Goal: Find specific page/section: Find specific page/section

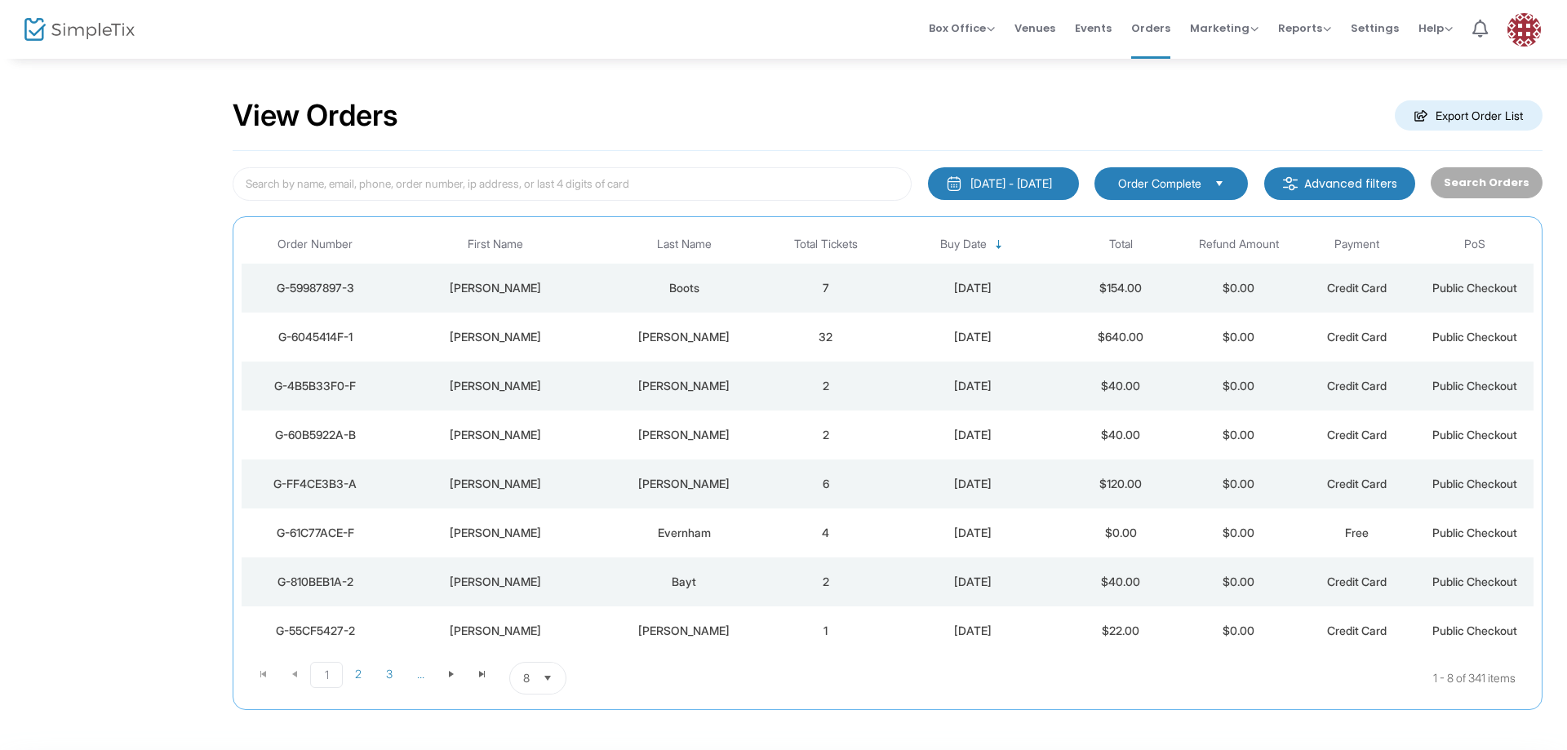
click at [539, 682] on span "Select" at bounding box center [548, 678] width 27 height 27
click at [536, 583] on span "25" at bounding box center [530, 579] width 14 height 16
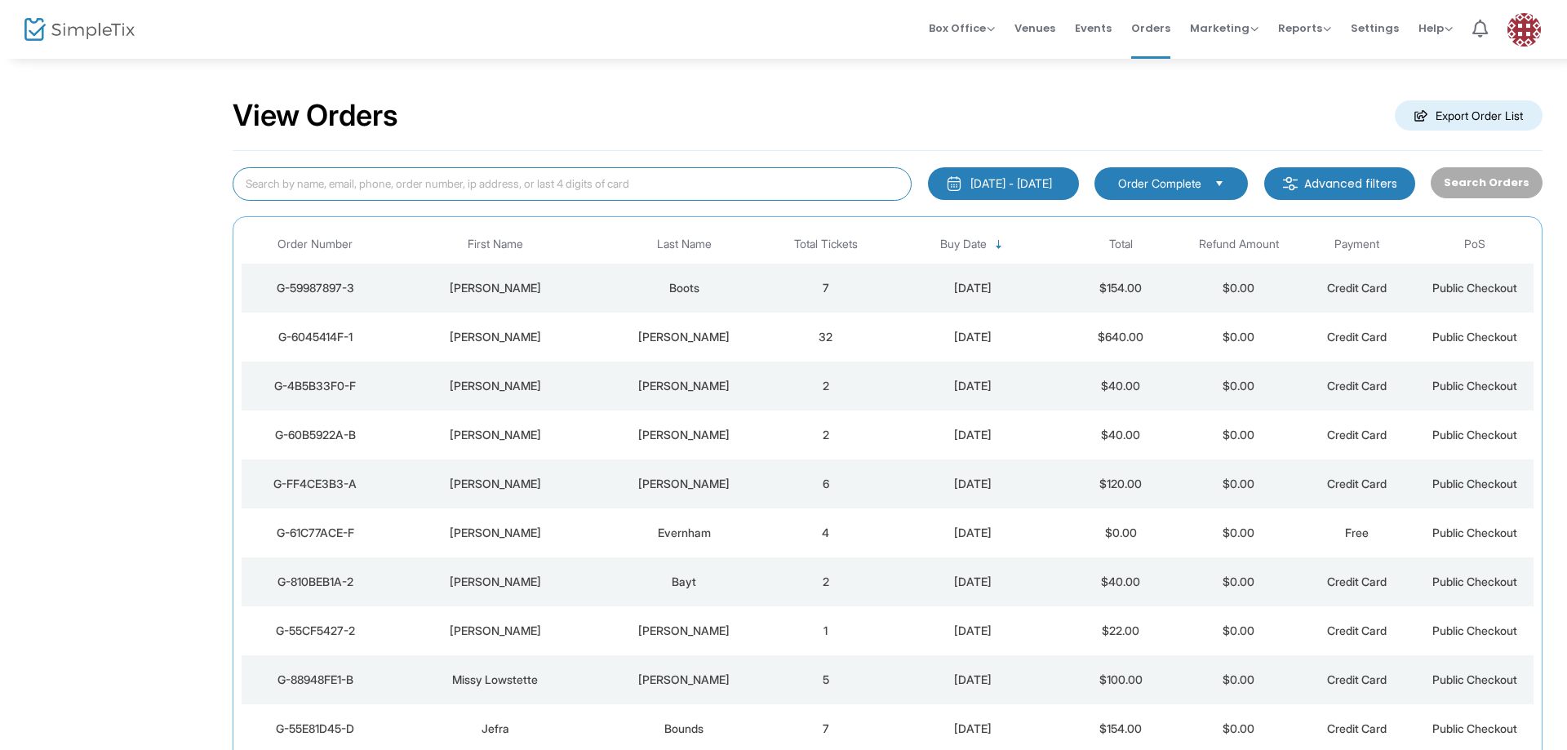
click at [476, 191] on input at bounding box center [572, 183] width 679 height 33
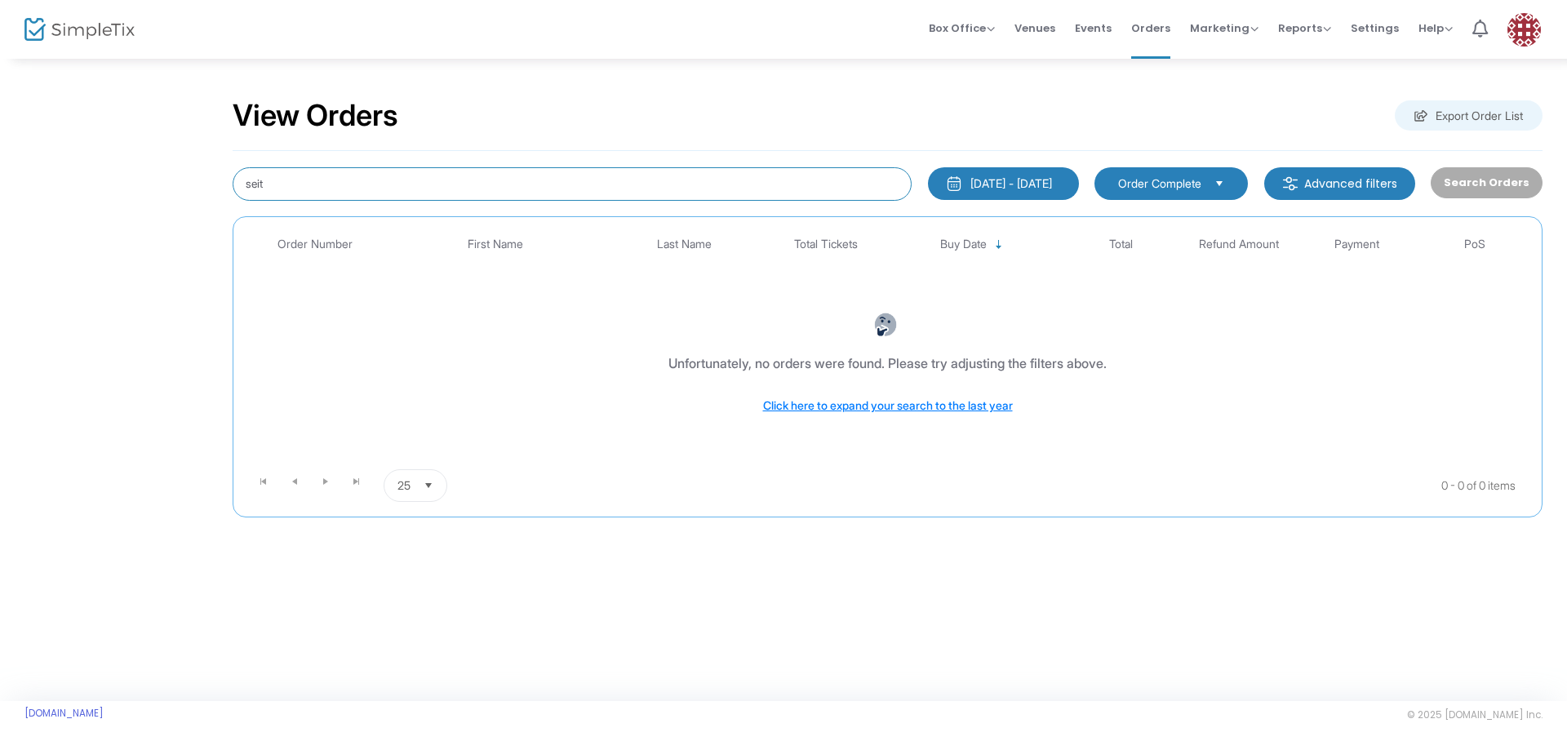
drag, startPoint x: 428, startPoint y: 189, endPoint x: 93, endPoint y: 155, distance: 336.5
click at [233, 167] on input "seit" at bounding box center [572, 183] width 679 height 33
type input "[PERSON_NAME]"
click at [1177, 187] on span "Order Complete" at bounding box center [1159, 184] width 83 height 16
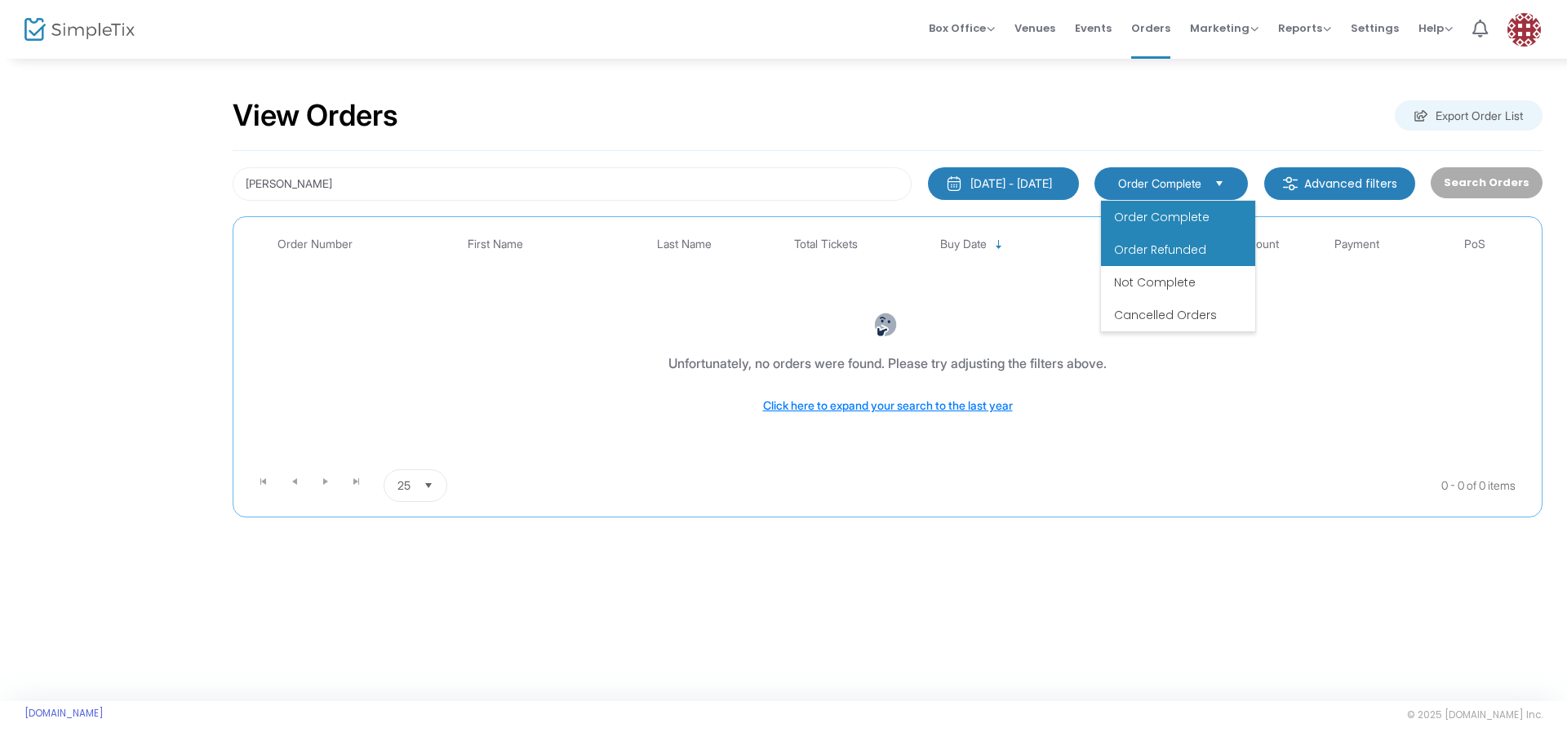
click at [1183, 251] on span "Order Refunded" at bounding box center [1160, 250] width 92 height 16
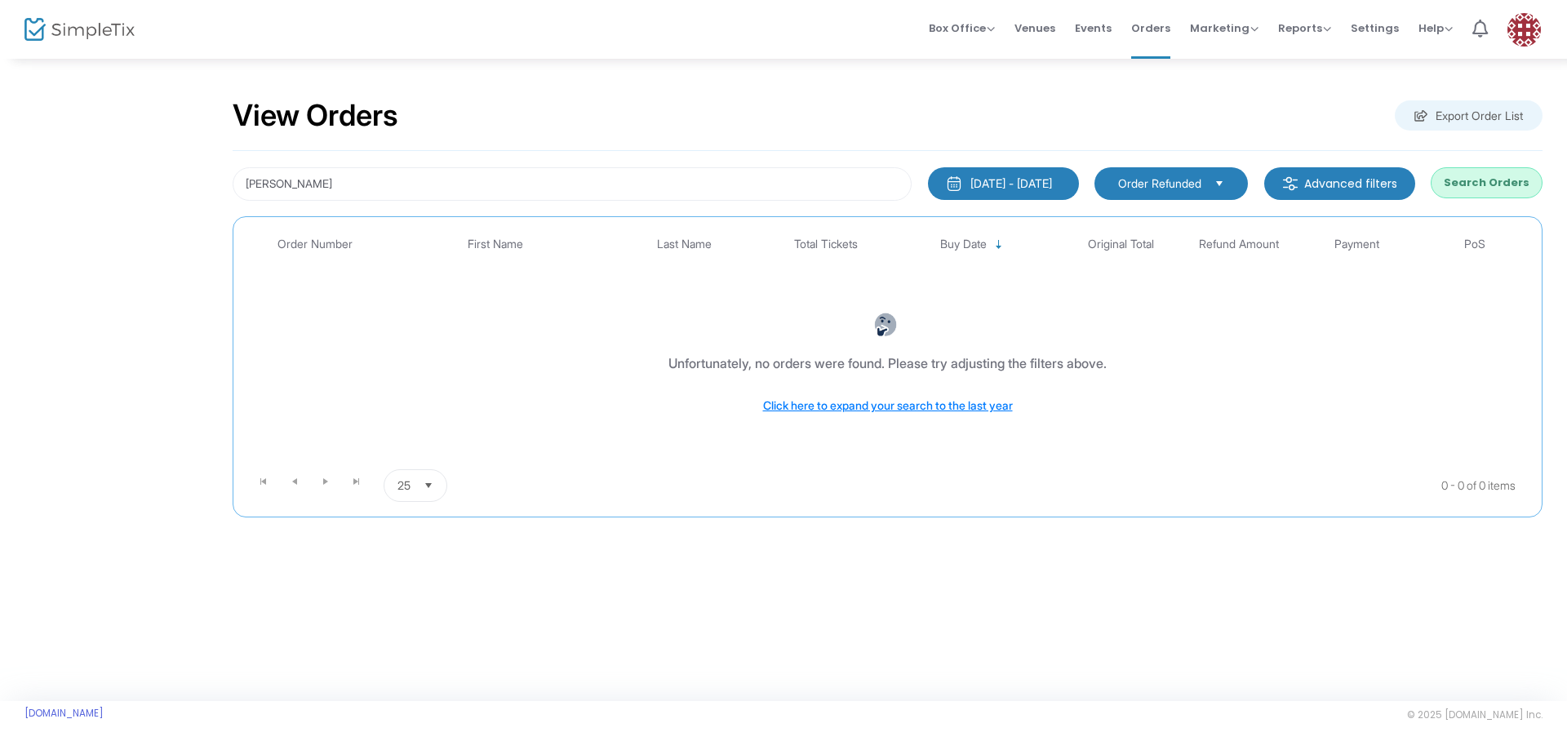
click at [1186, 188] on span "Order Refunded" at bounding box center [1159, 184] width 83 height 16
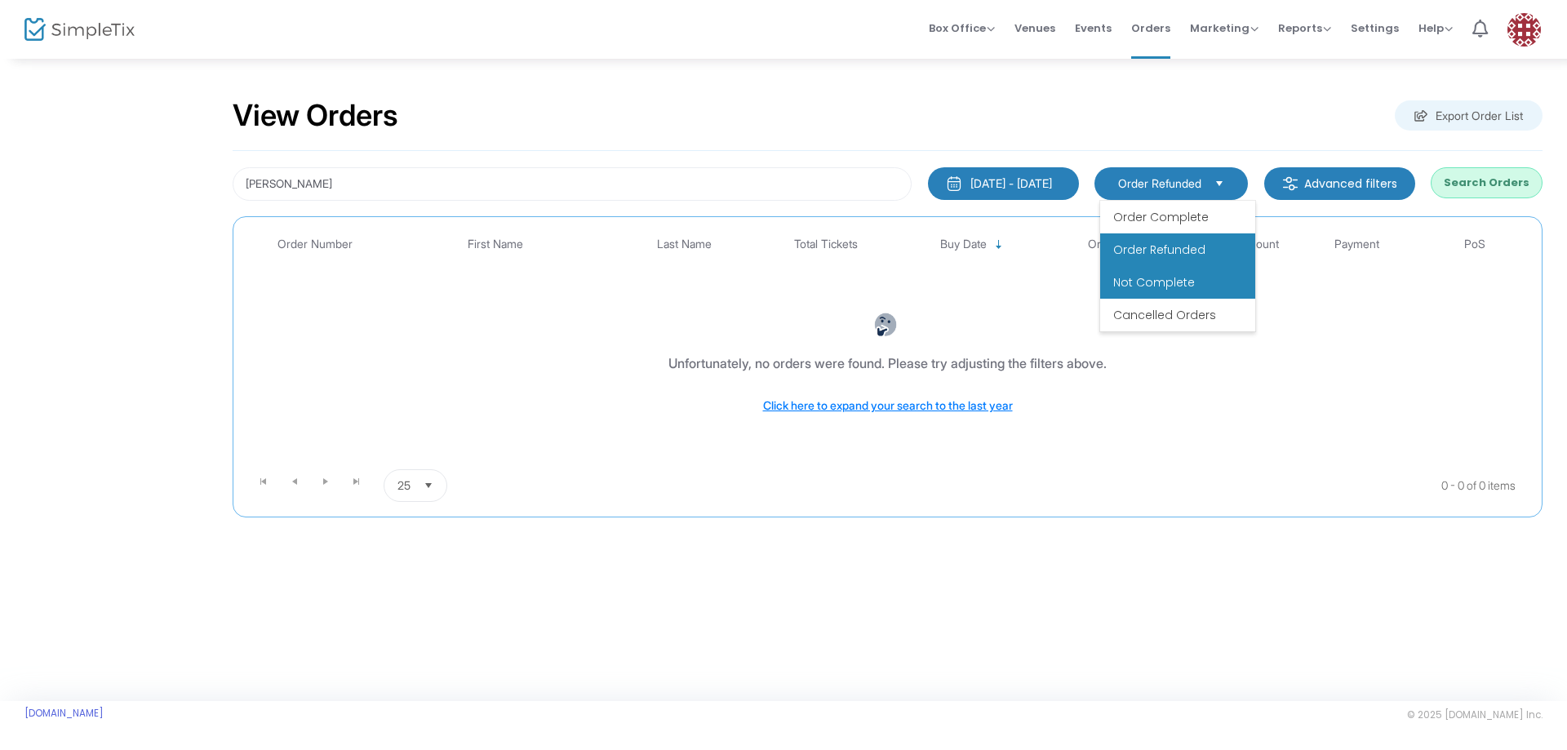
click at [1186, 297] on li "Not Complete" at bounding box center [1177, 282] width 155 height 33
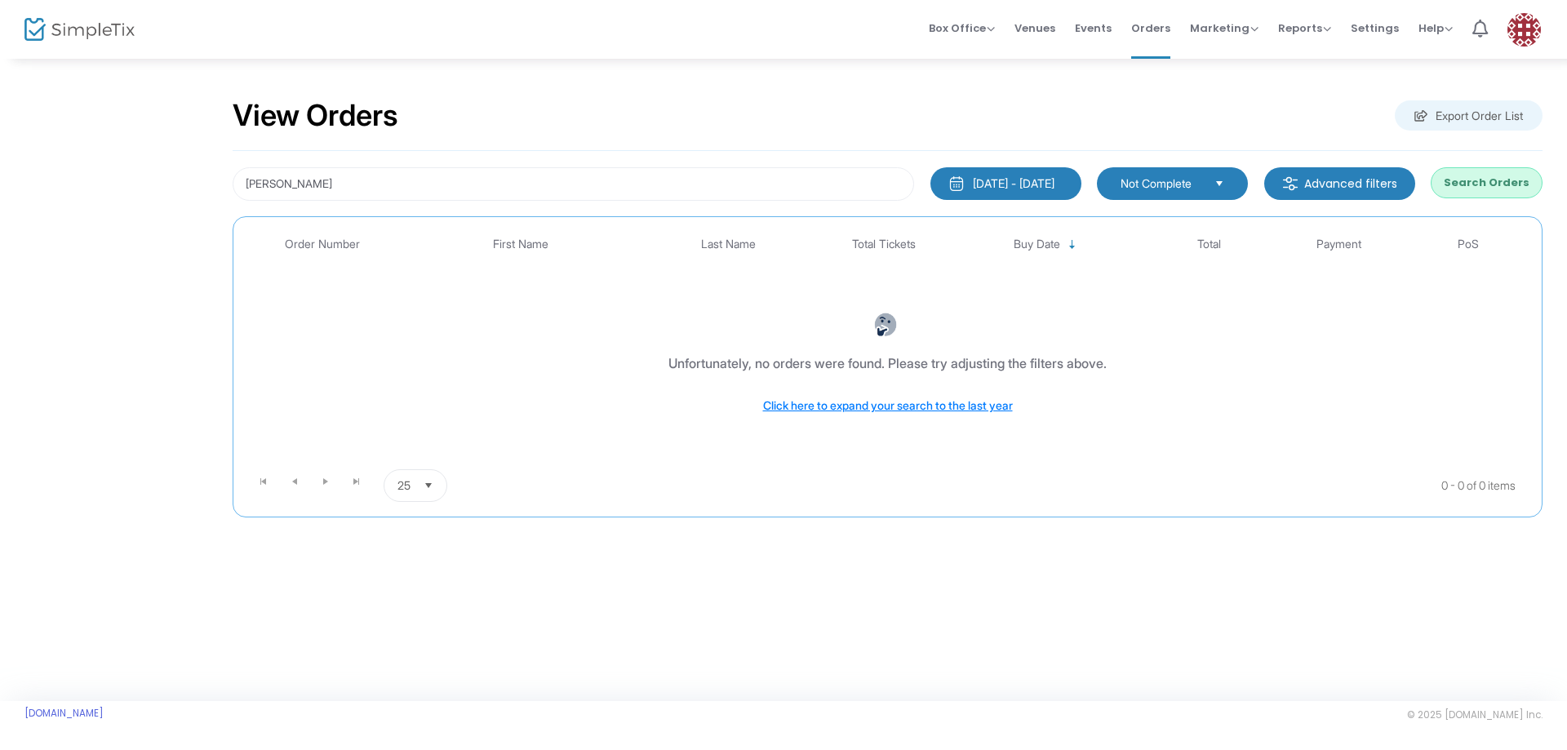
click at [1160, 179] on span "Not Complete" at bounding box center [1161, 184] width 81 height 16
drag, startPoint x: 293, startPoint y: 180, endPoint x: -101, endPoint y: 158, distance: 394.9
click at [233, 167] on input "[PERSON_NAME]" at bounding box center [574, 183] width 682 height 33
click at [1196, 198] on kendo-dropdownlist "Not Complete" at bounding box center [1172, 183] width 151 height 33
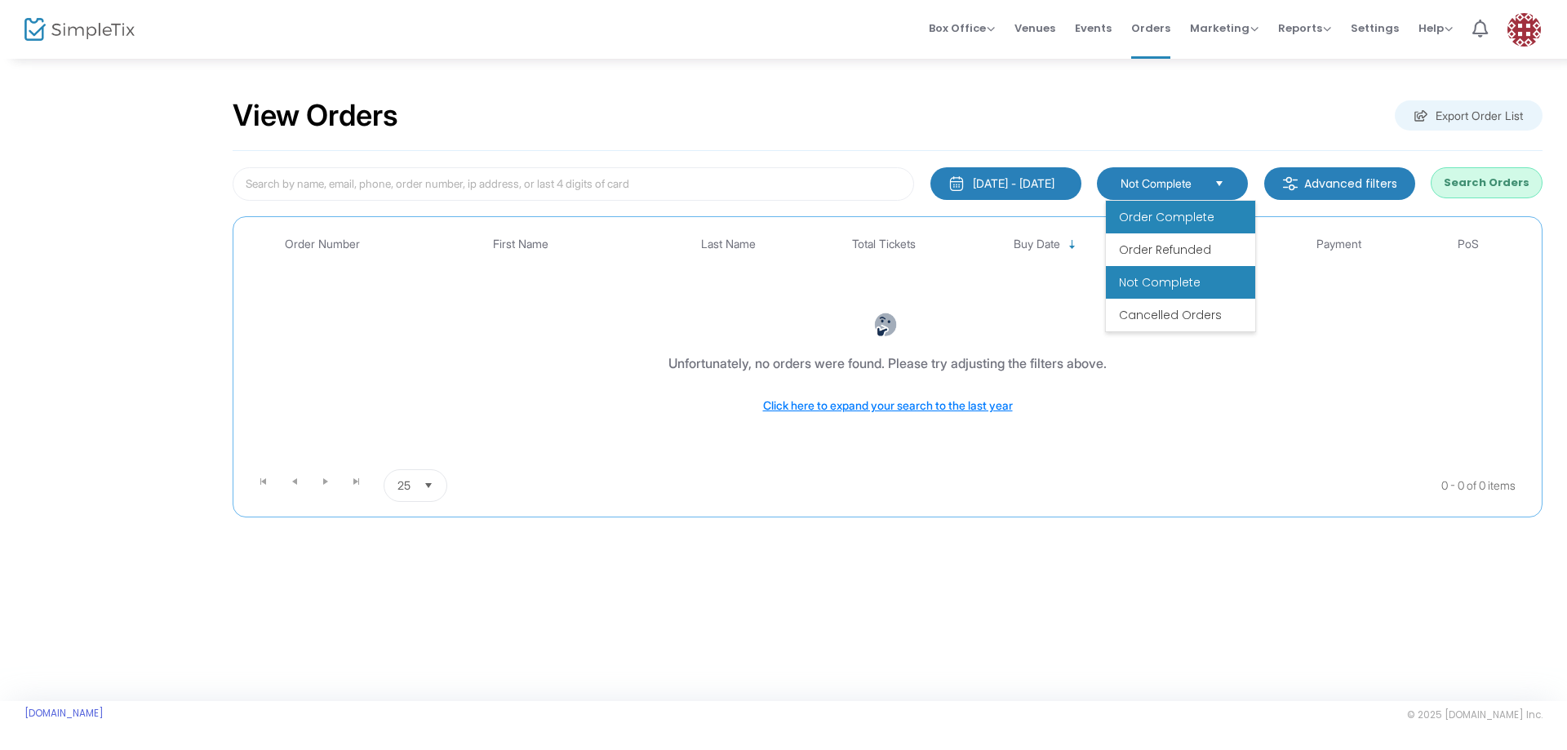
click at [1180, 220] on span "Order Complete" at bounding box center [1167, 217] width 96 height 16
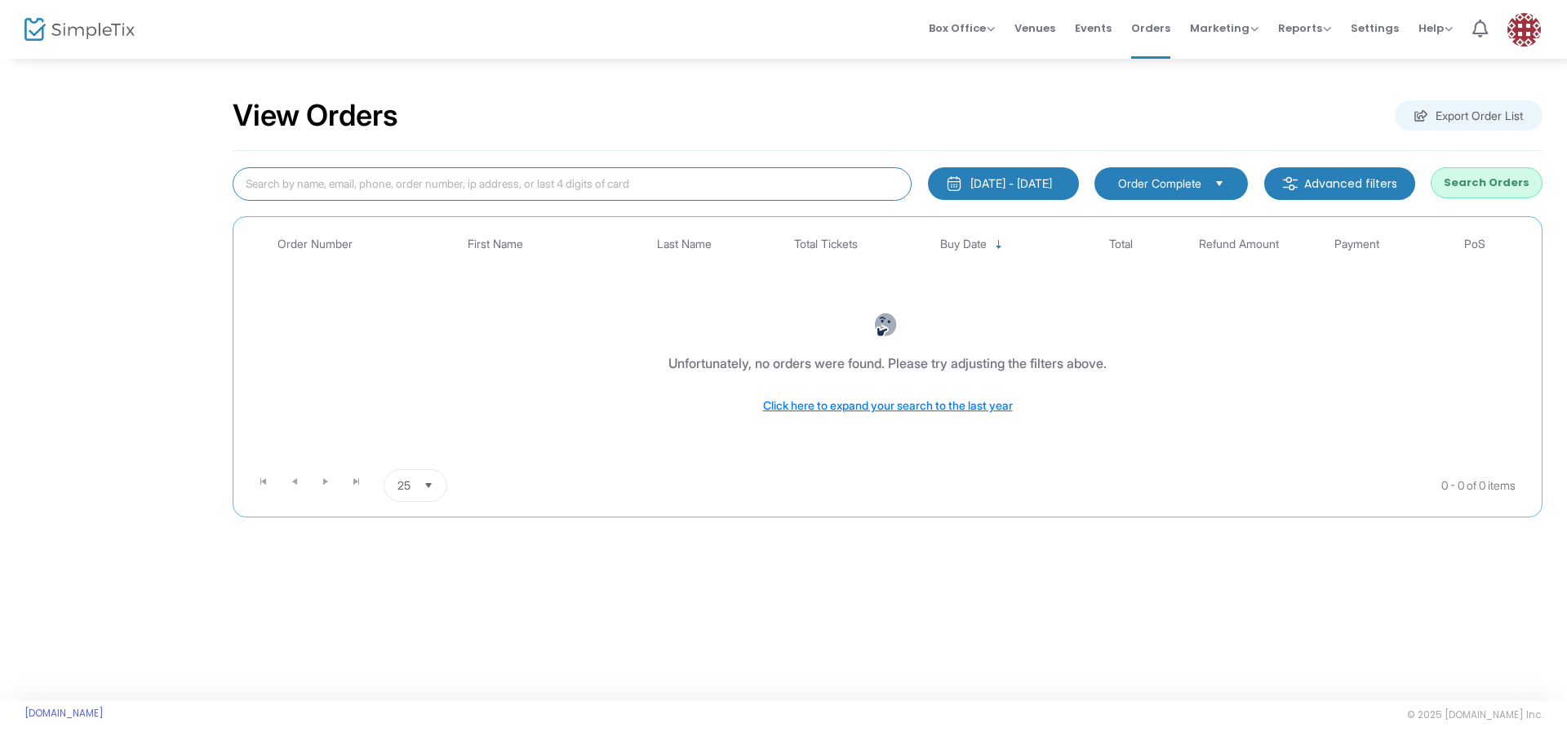
click at [430, 186] on input at bounding box center [572, 183] width 679 height 33
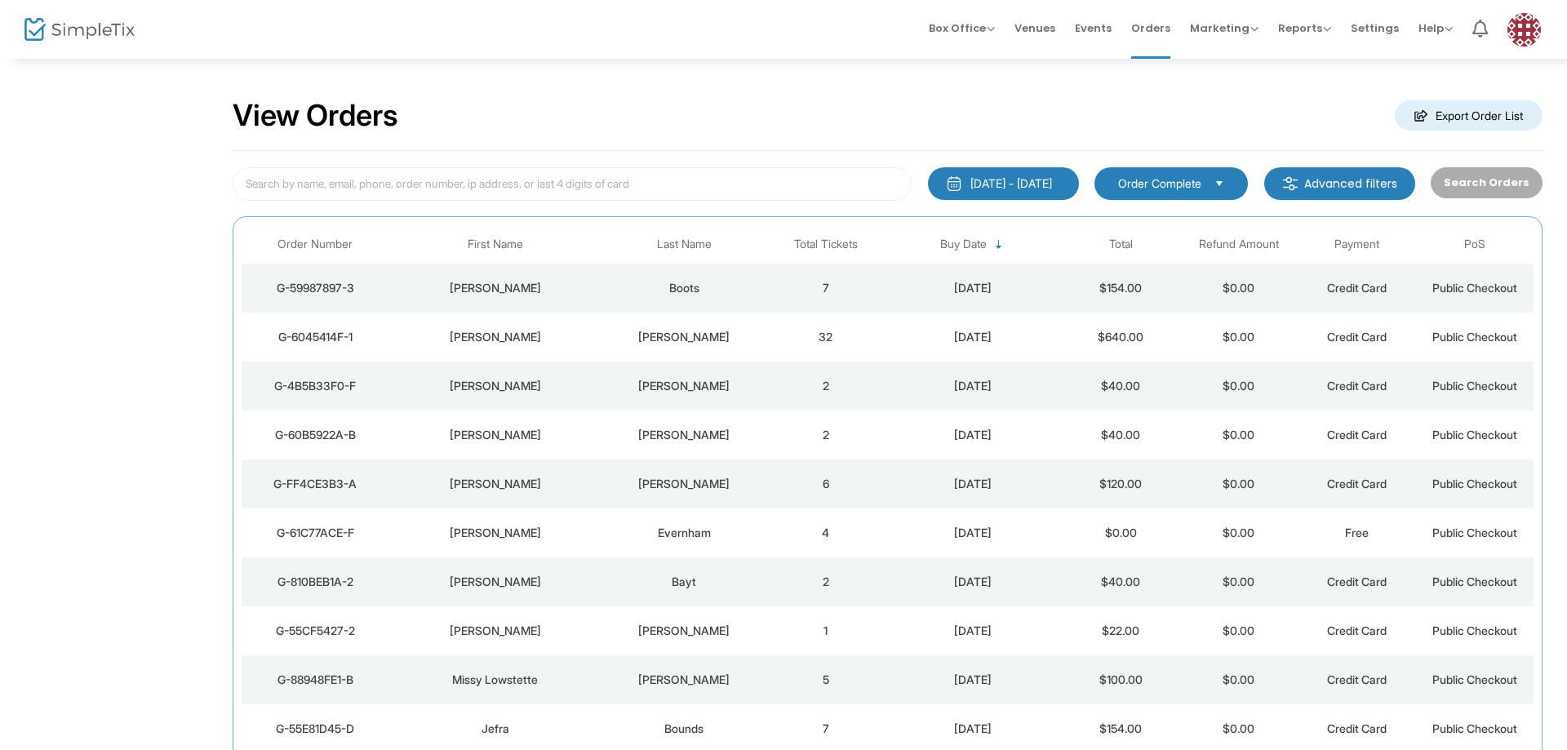
click at [1193, 192] on span "Order Complete" at bounding box center [1160, 184] width 96 height 18
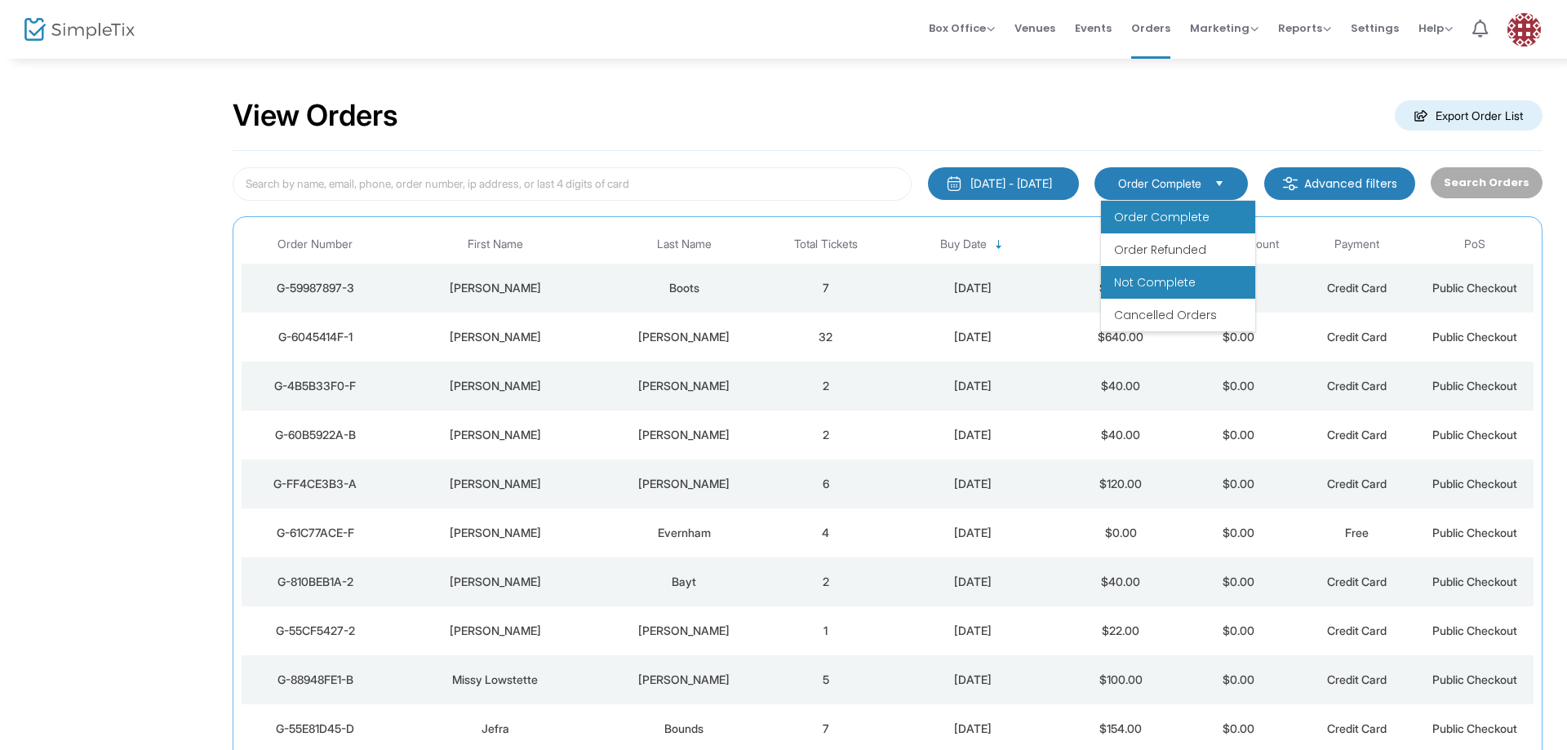
click at [1185, 291] on li "Not Complete" at bounding box center [1178, 282] width 154 height 33
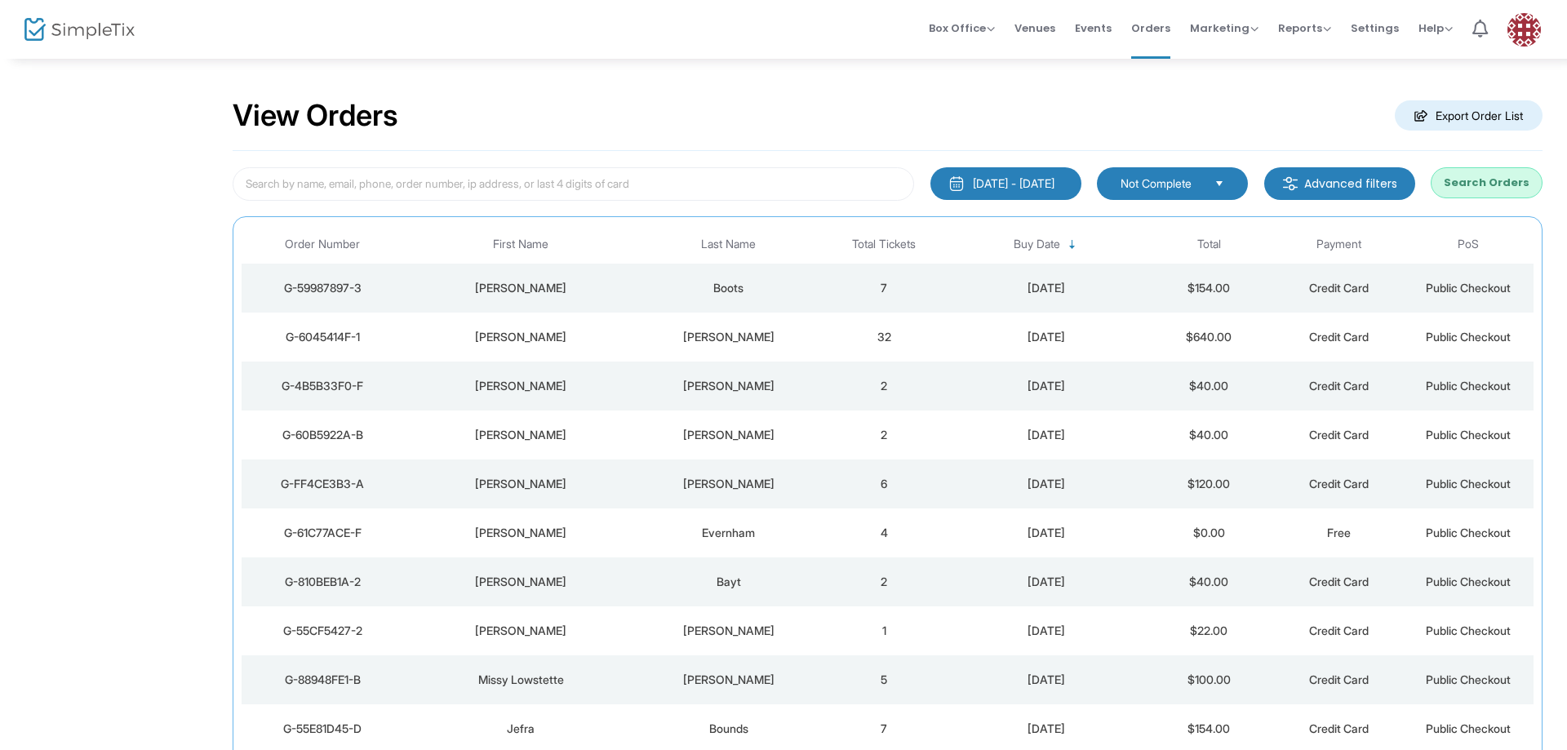
click at [1199, 184] on span "Not Complete" at bounding box center [1161, 184] width 81 height 16
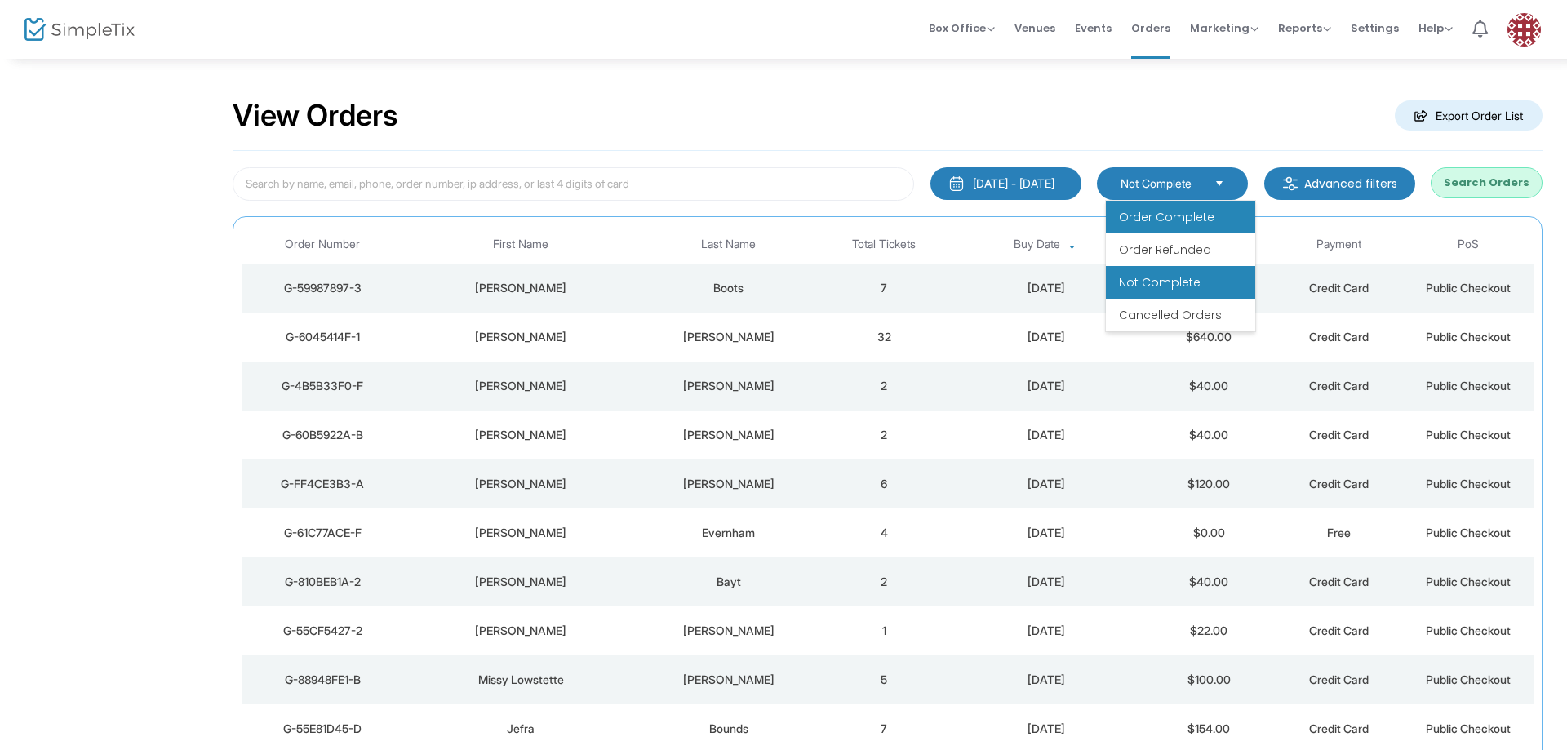
click at [1189, 226] on li "Order Complete" at bounding box center [1180, 217] width 149 height 33
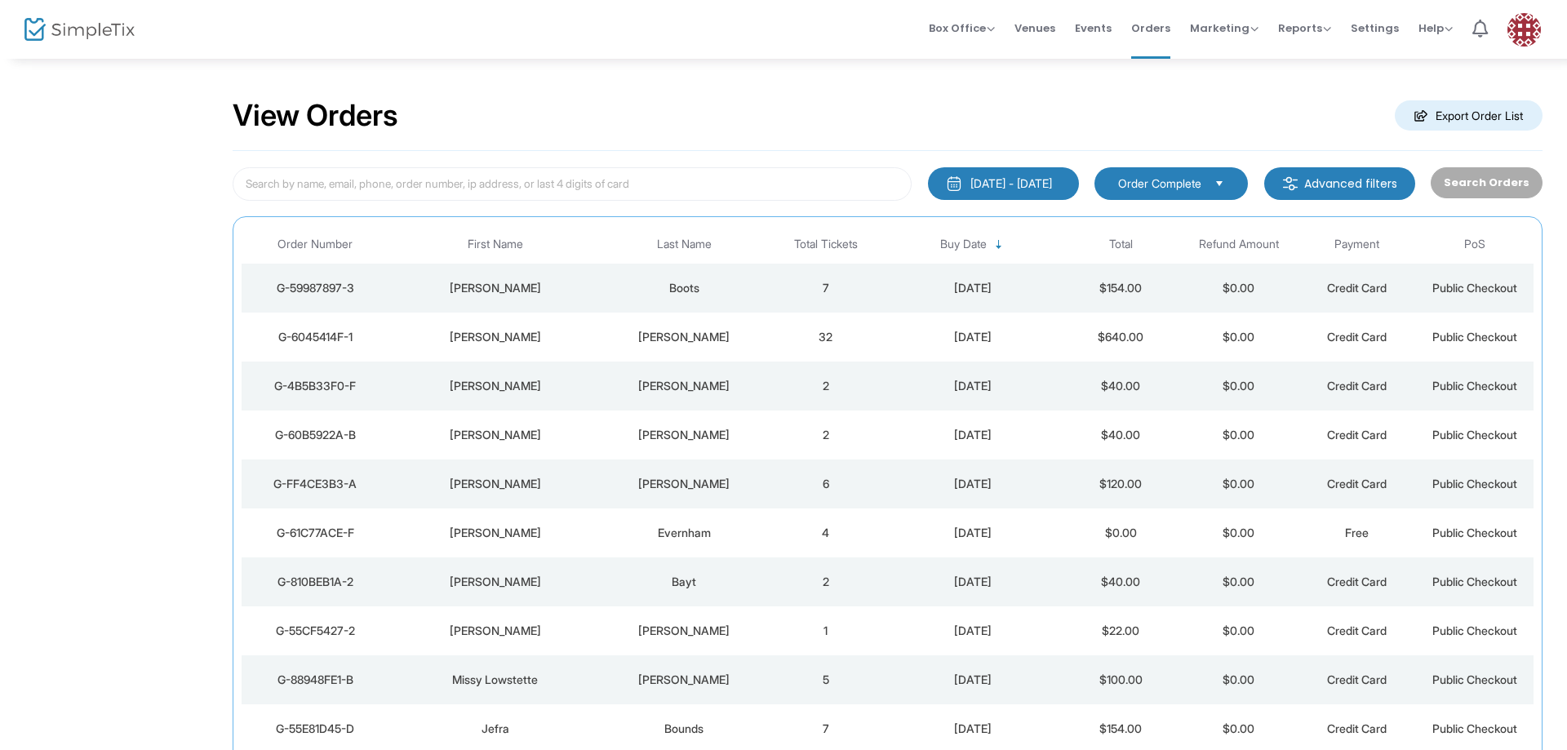
click at [1183, 189] on span "Order Complete" at bounding box center [1159, 184] width 83 height 16
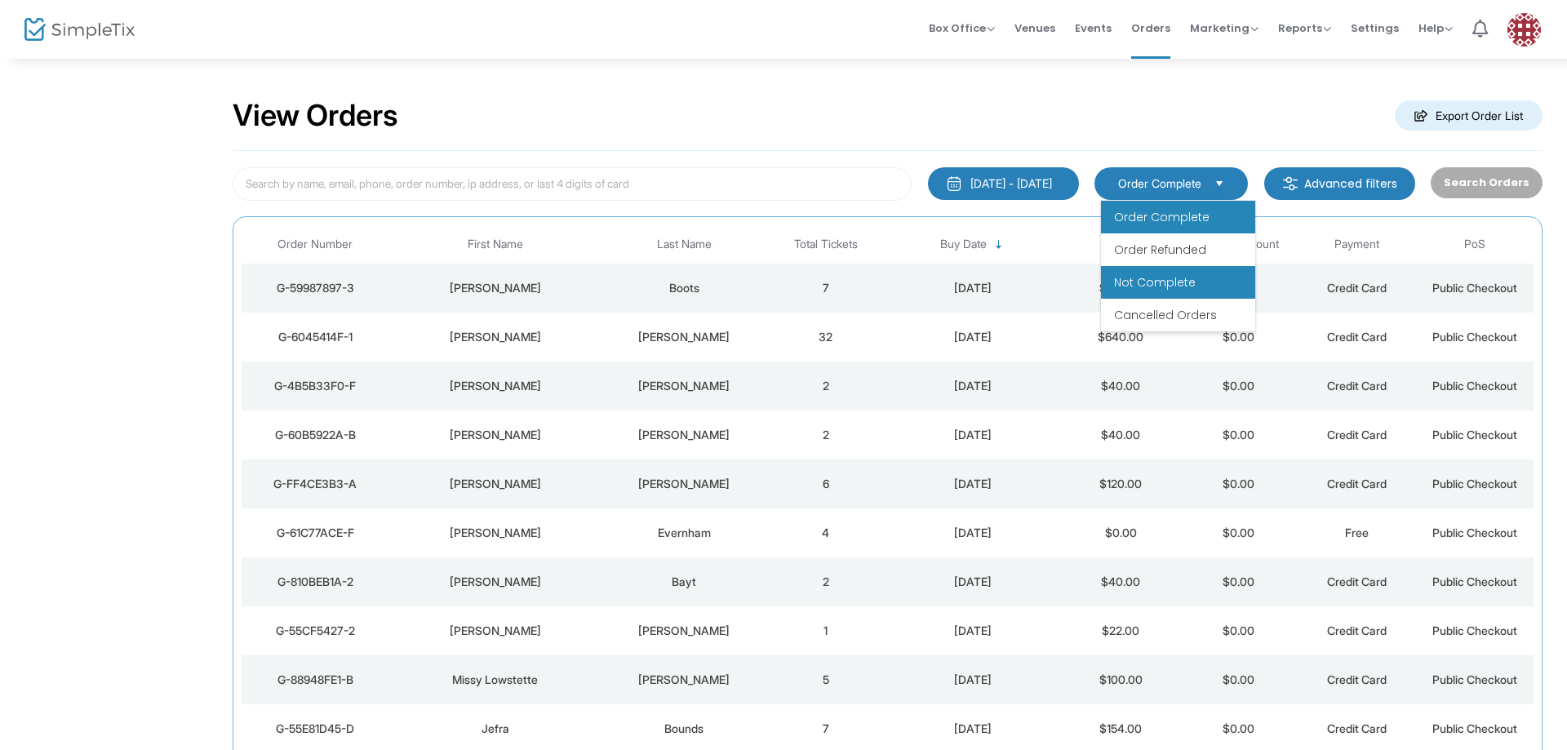
click at [1191, 282] on span "Not Complete" at bounding box center [1155, 282] width 82 height 16
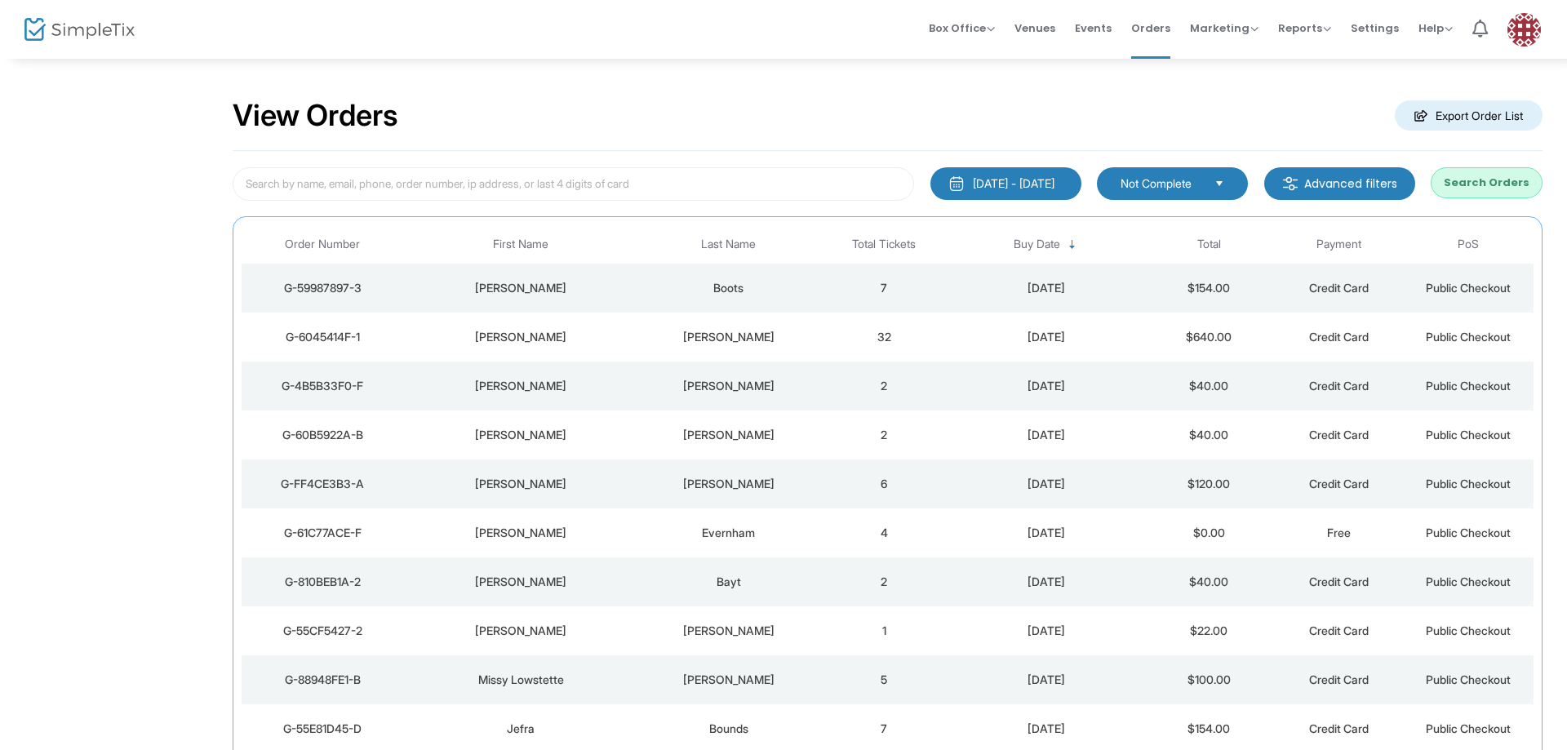
click at [1153, 178] on span "Not Complete" at bounding box center [1161, 184] width 81 height 16
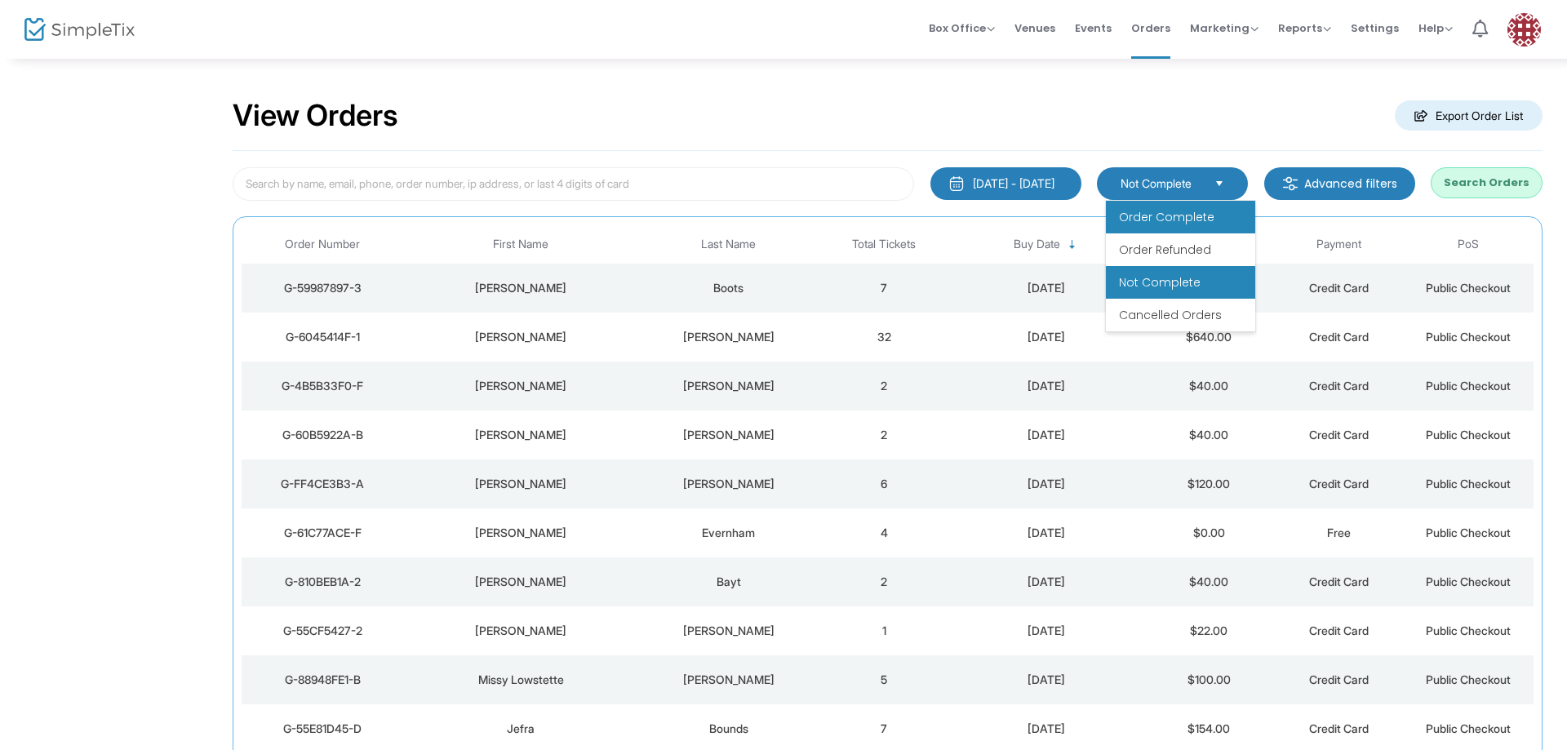
click at [1154, 215] on span "Order Complete" at bounding box center [1167, 217] width 96 height 16
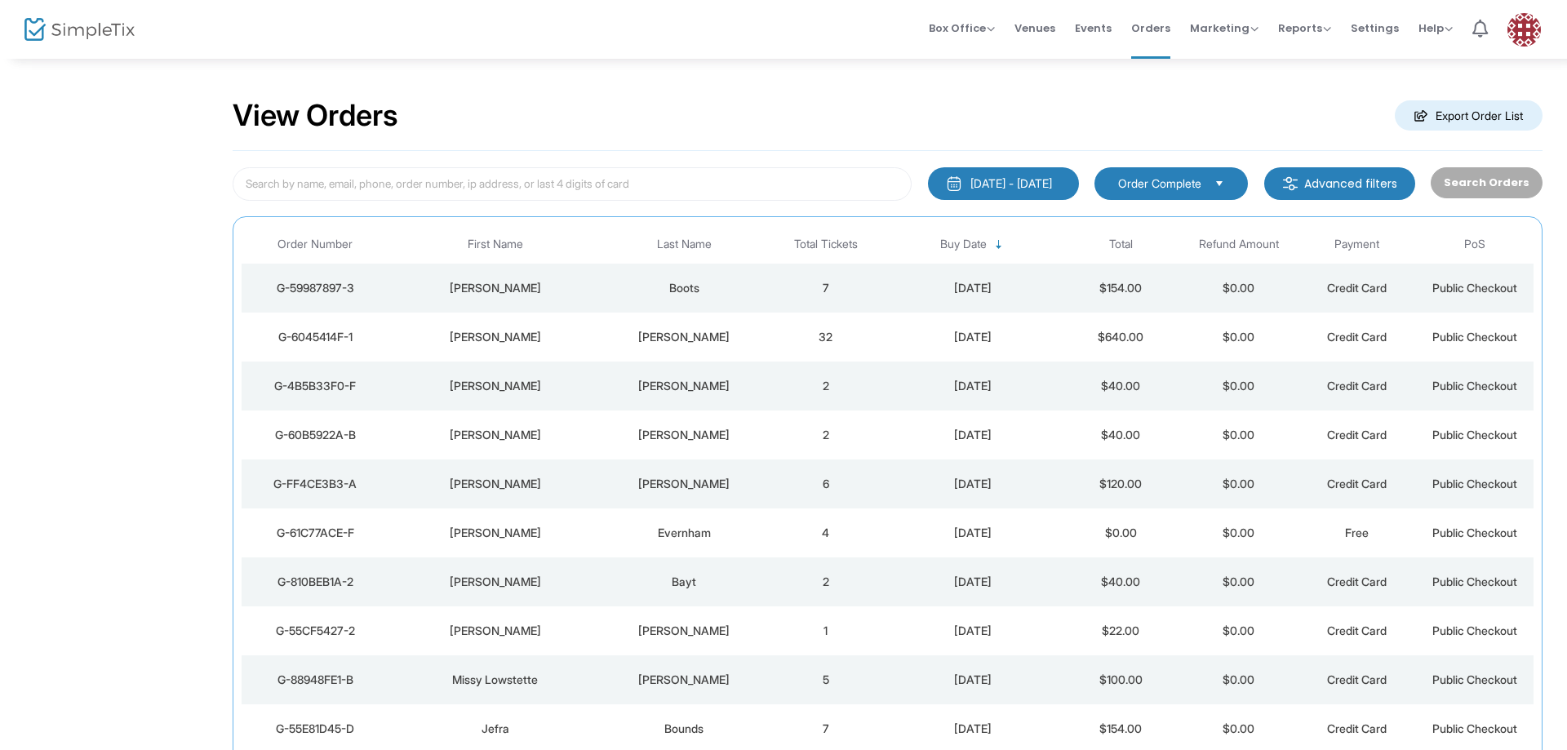
click at [1154, 176] on span "Order Complete" at bounding box center [1159, 184] width 83 height 16
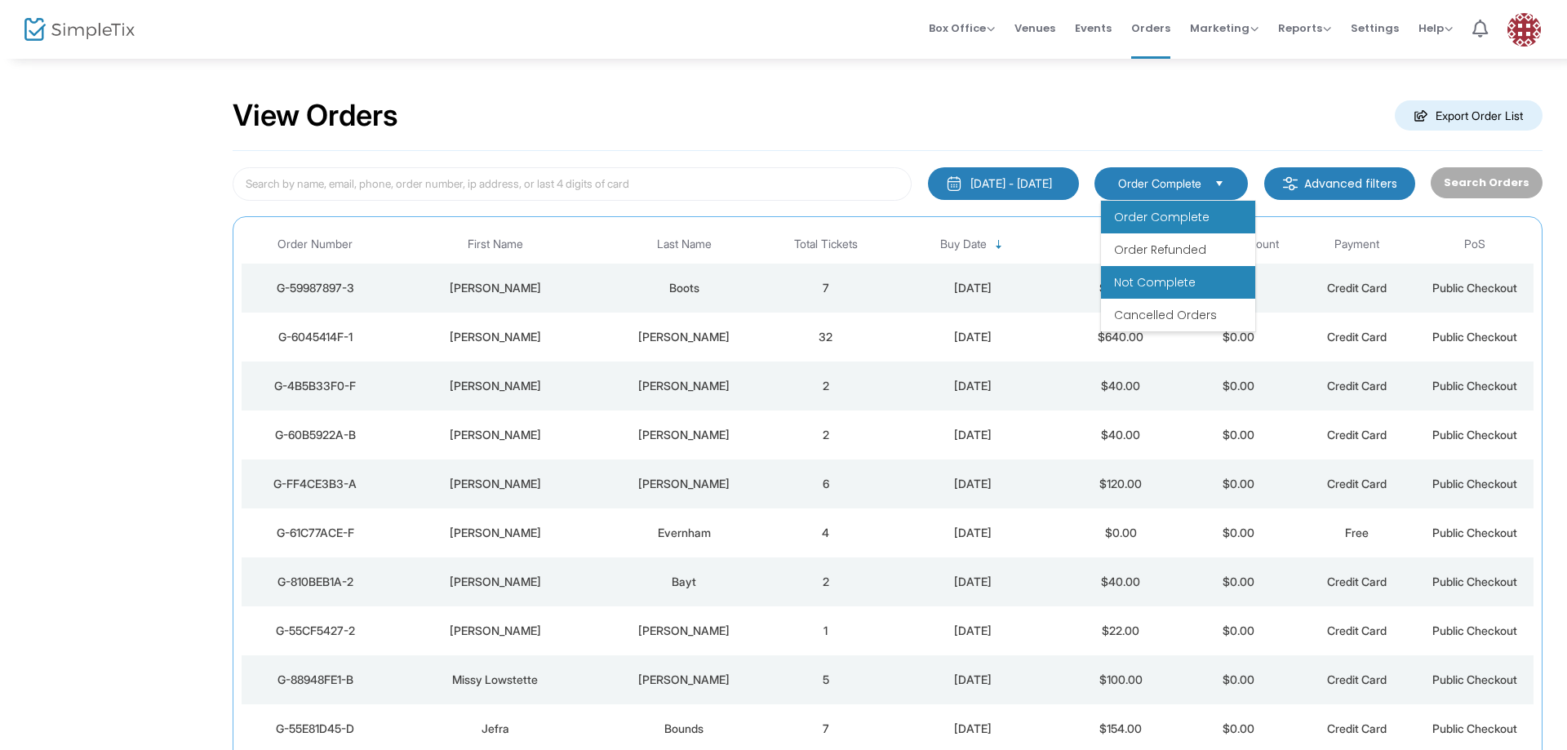
click at [1158, 269] on li "Not Complete" at bounding box center [1178, 282] width 154 height 33
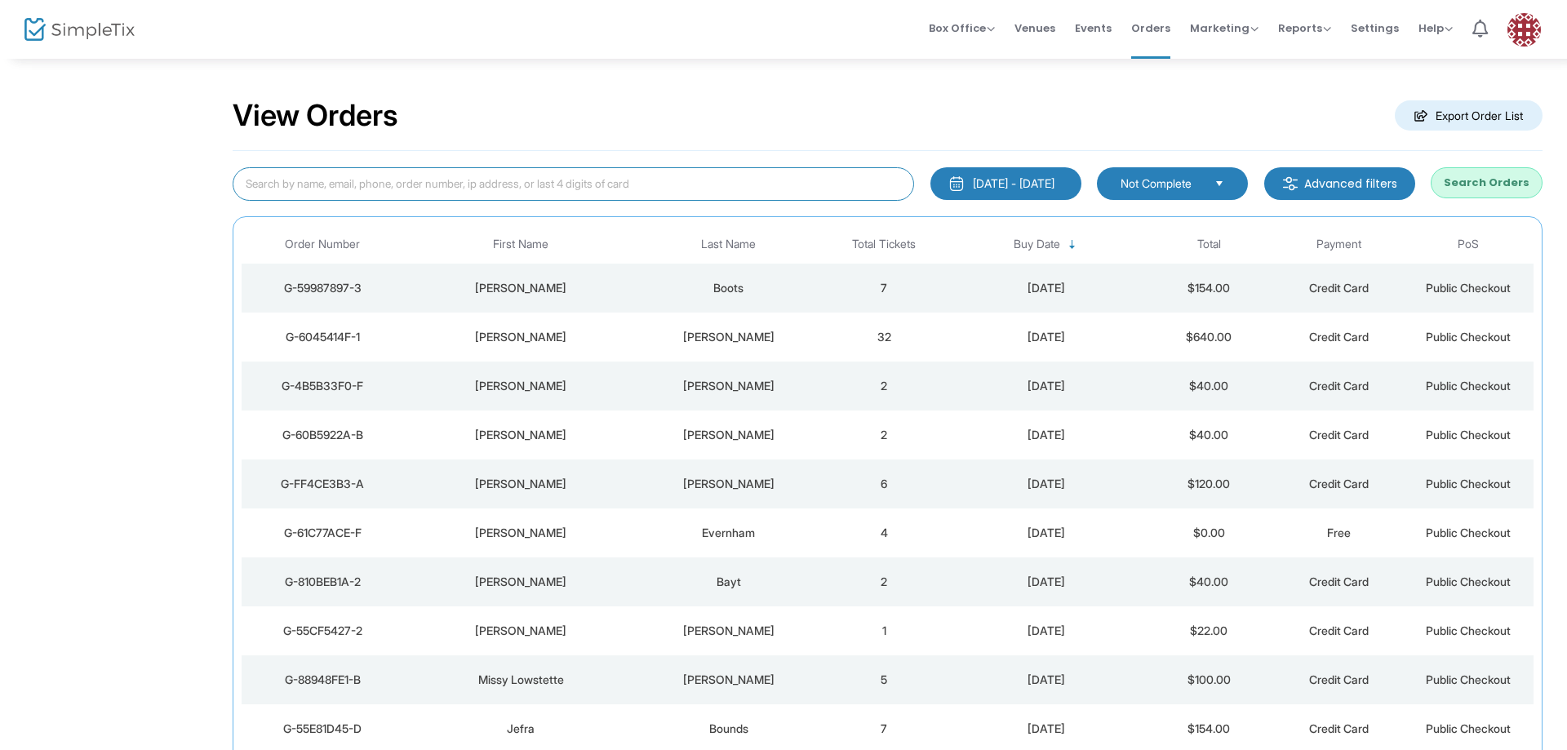
click at [572, 185] on input at bounding box center [574, 183] width 682 height 33
click at [1135, 179] on span "Not Complete" at bounding box center [1161, 184] width 81 height 16
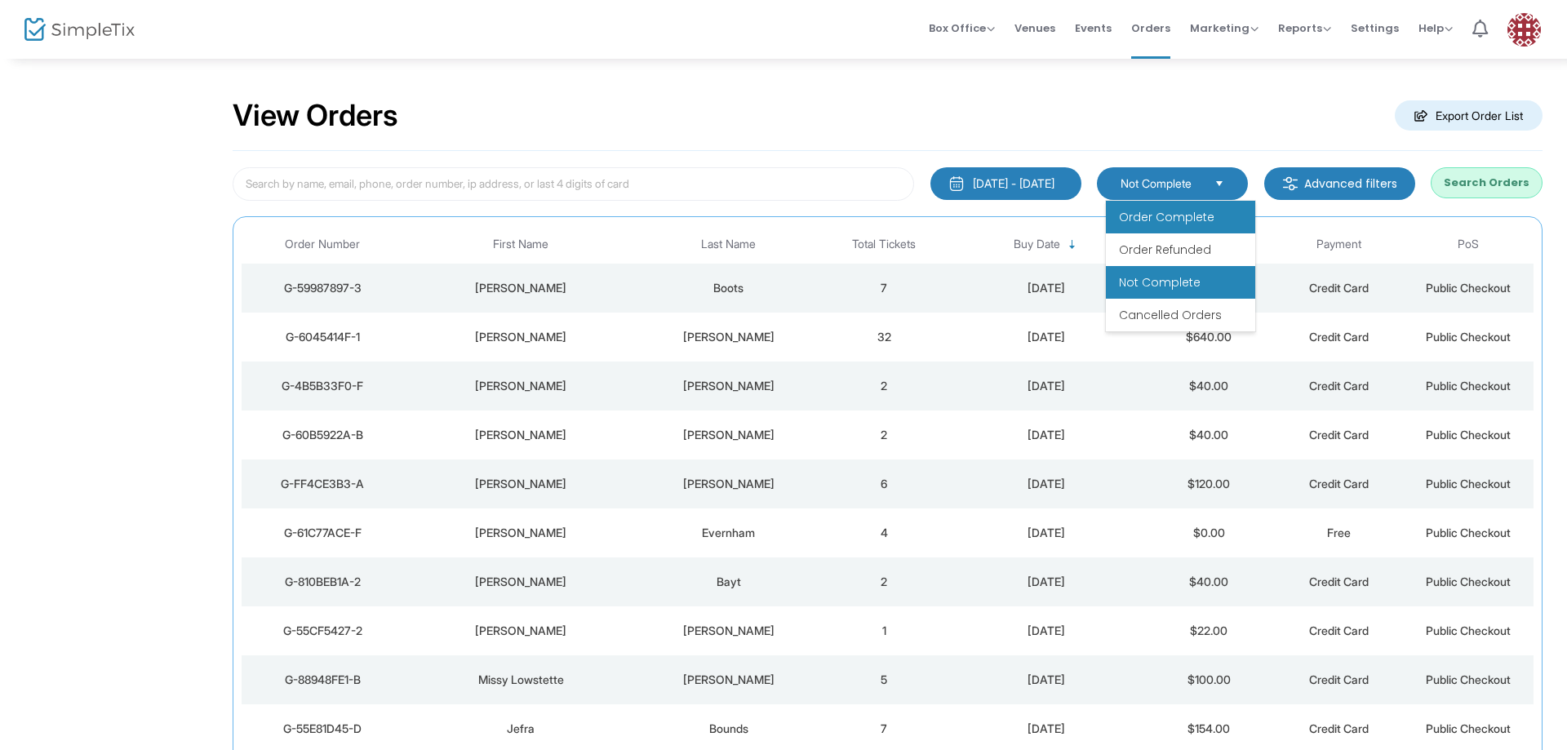
click at [1162, 224] on span "Order Complete" at bounding box center [1167, 217] width 96 height 16
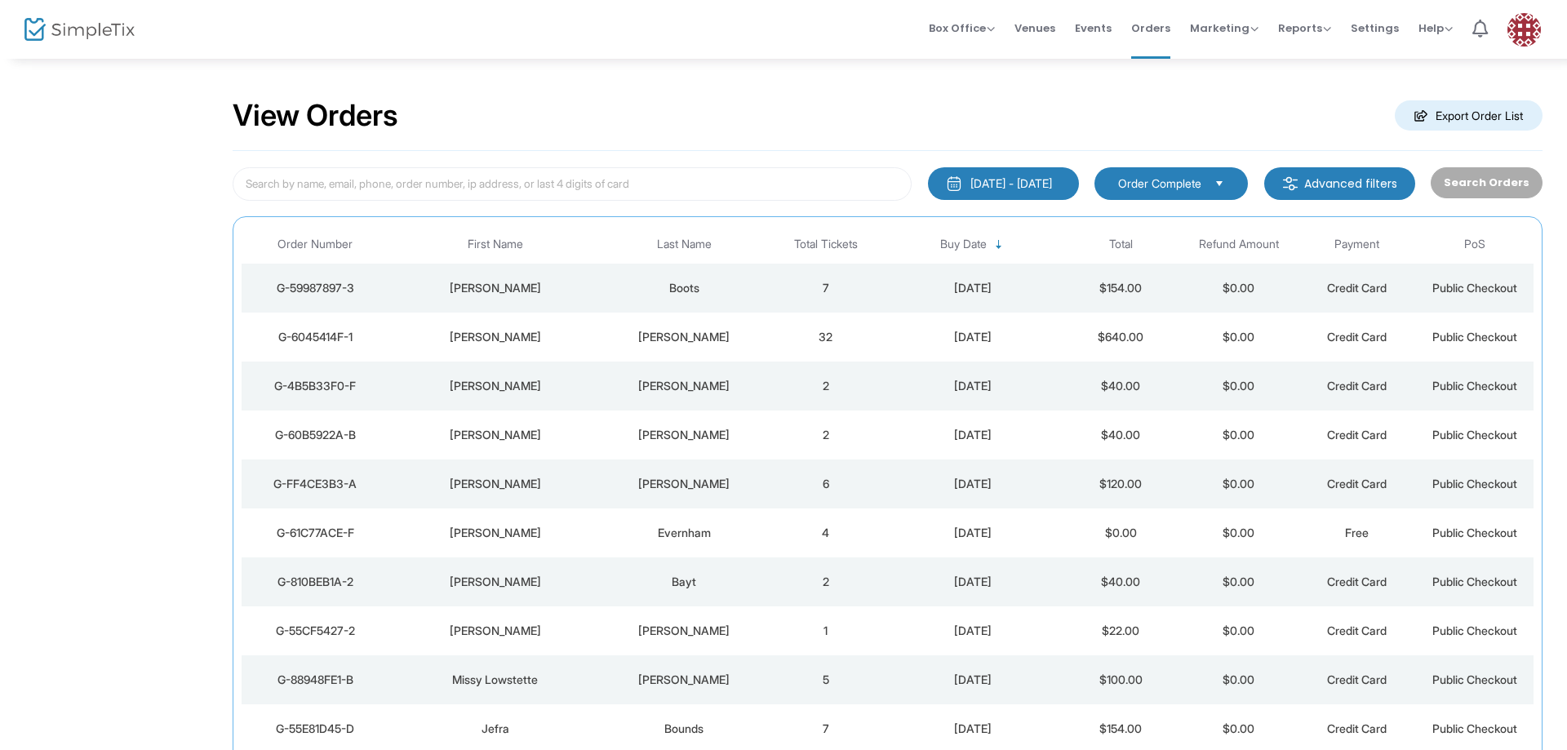
click at [1313, 185] on m-button "Advanced filters" at bounding box center [1340, 183] width 151 height 33
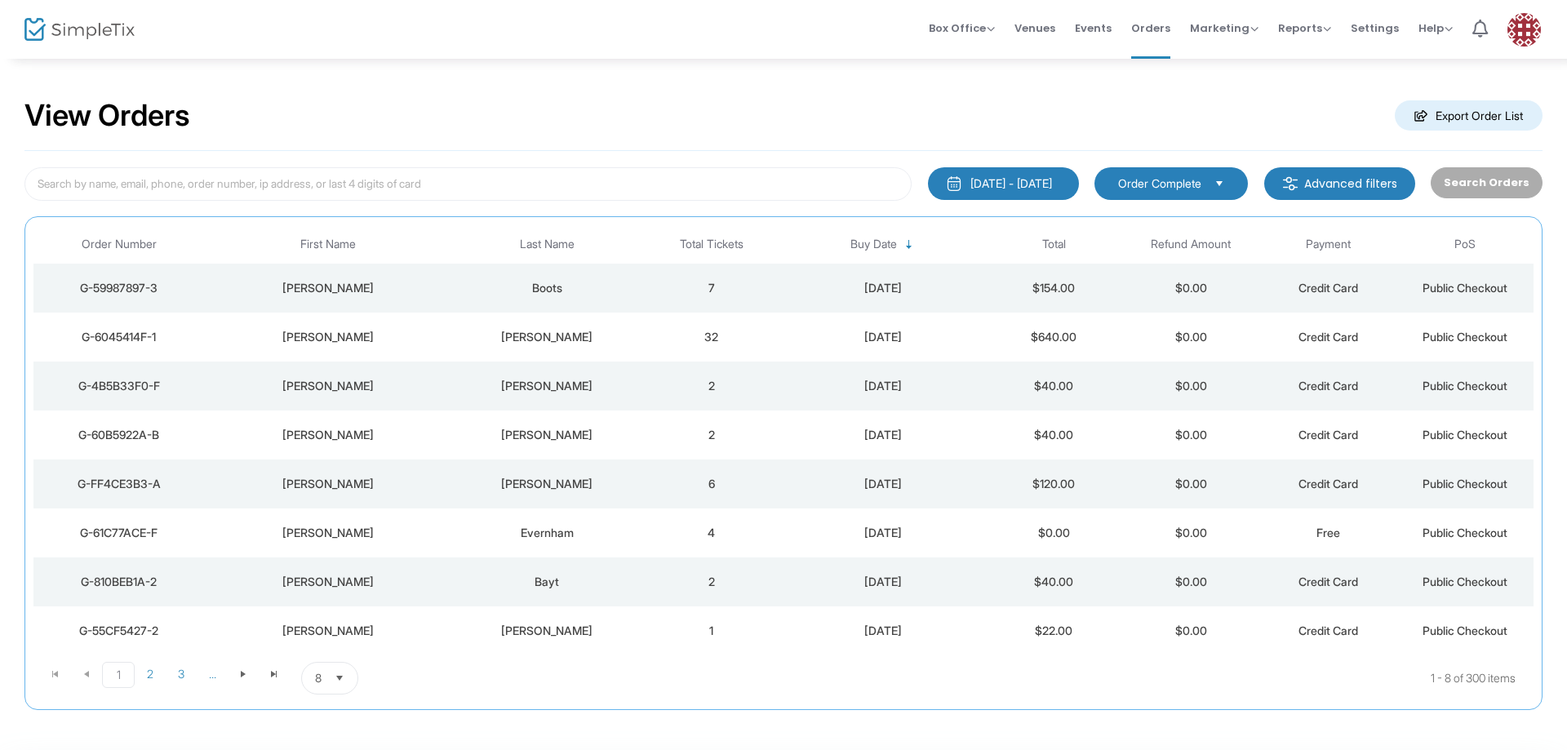
click at [894, 282] on div "10/13/2025" at bounding box center [884, 288] width 198 height 16
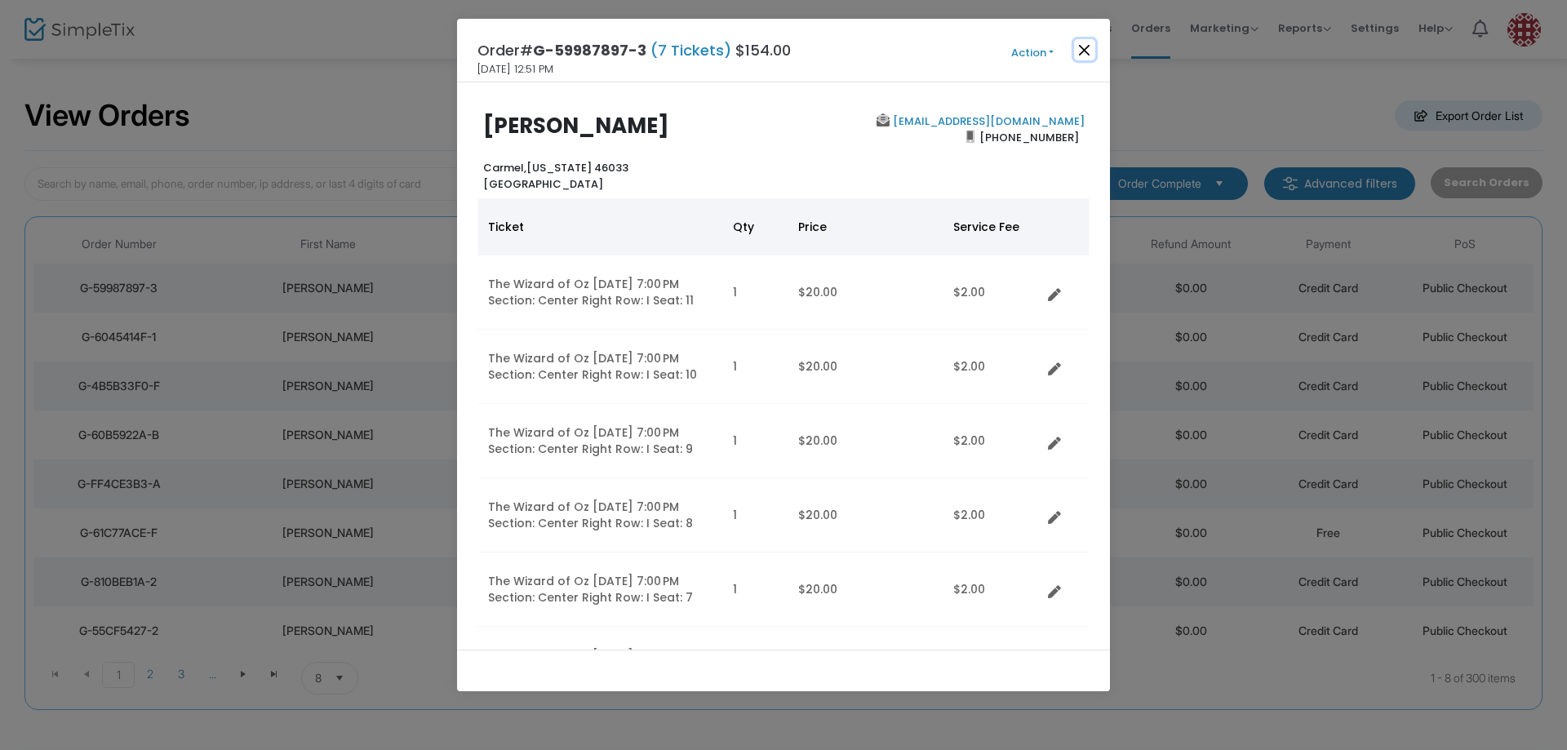
click at [1078, 47] on button "Close" at bounding box center [1084, 49] width 21 height 21
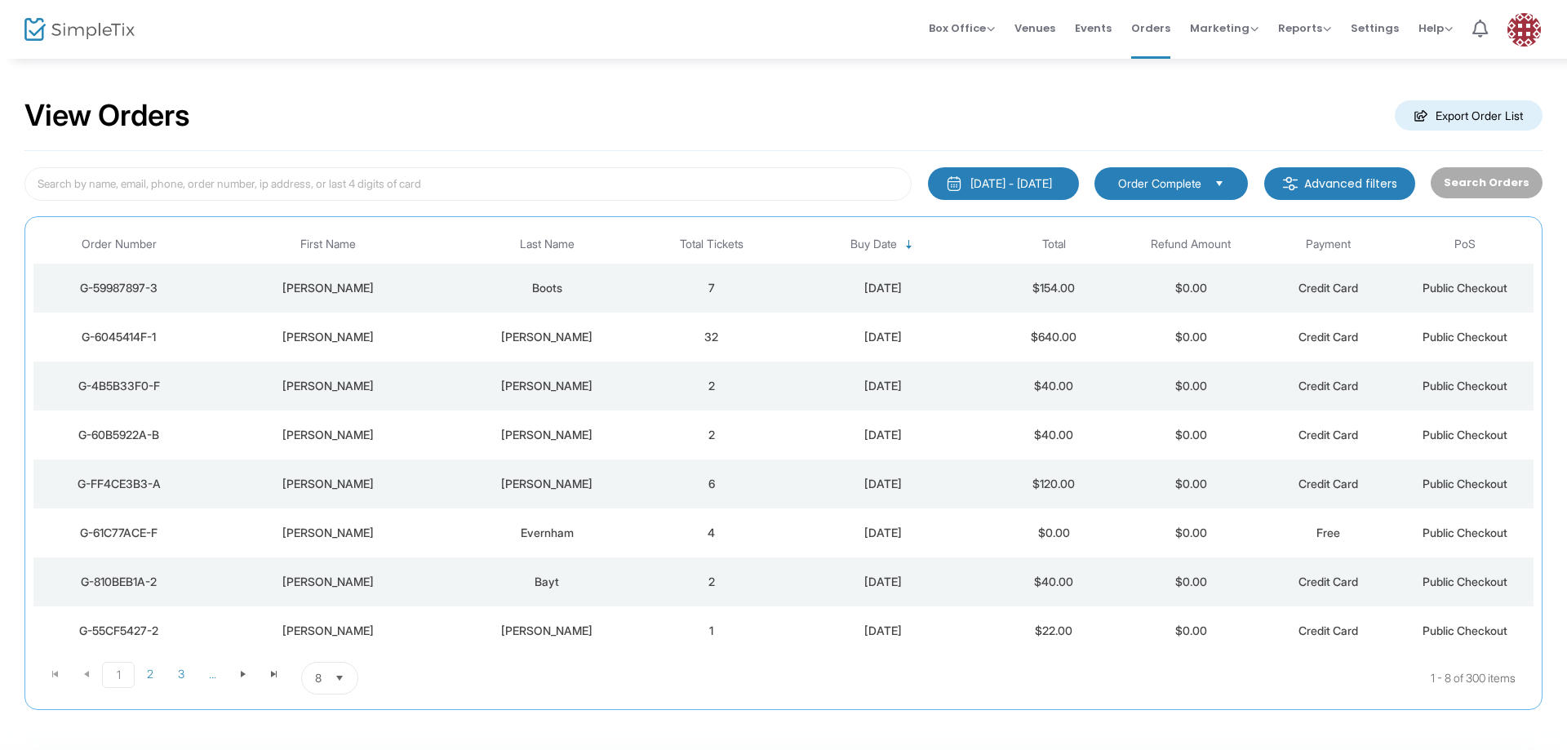
click at [548, 338] on div "[PERSON_NAME]" at bounding box center [548, 337] width 184 height 16
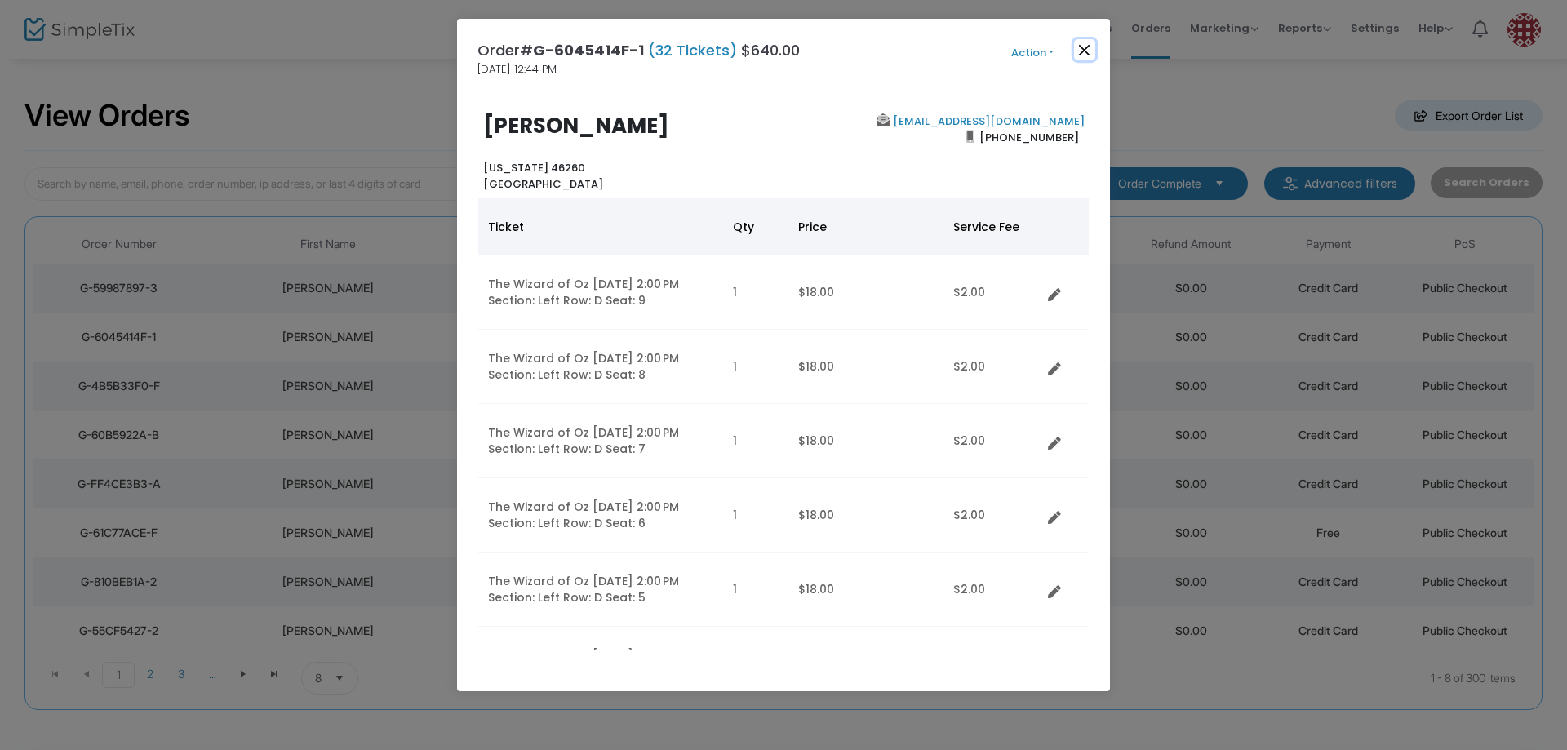
click at [1081, 47] on button "Close" at bounding box center [1084, 49] width 21 height 21
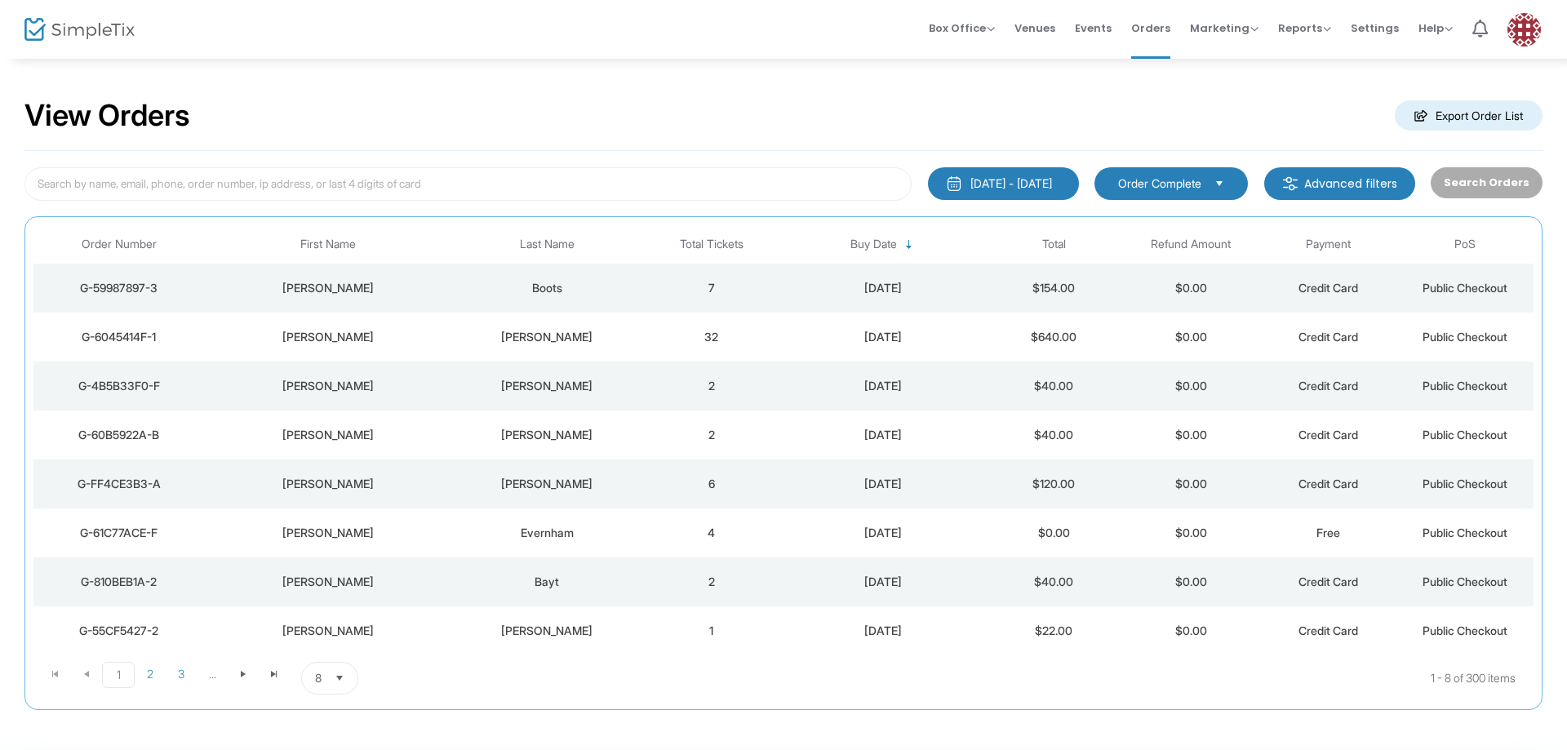
scroll to position [66, 0]
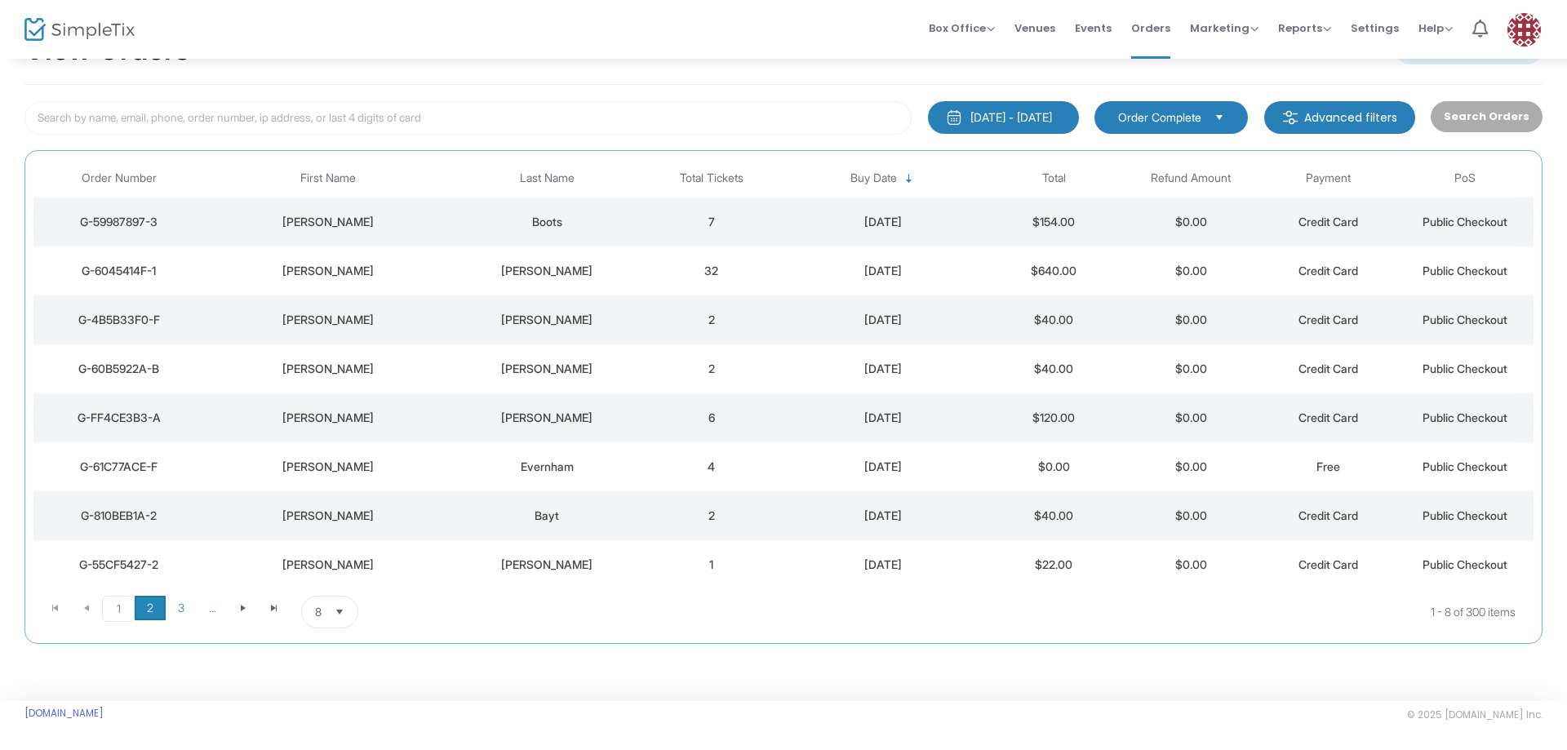
click at [146, 611] on span "2" at bounding box center [150, 608] width 31 height 24
click at [175, 609] on span "3" at bounding box center [181, 608] width 31 height 24
click at [240, 609] on span "Go to the next page" at bounding box center [243, 608] width 13 height 13
click at [240, 609] on span "..." at bounding box center [243, 608] width 31 height 24
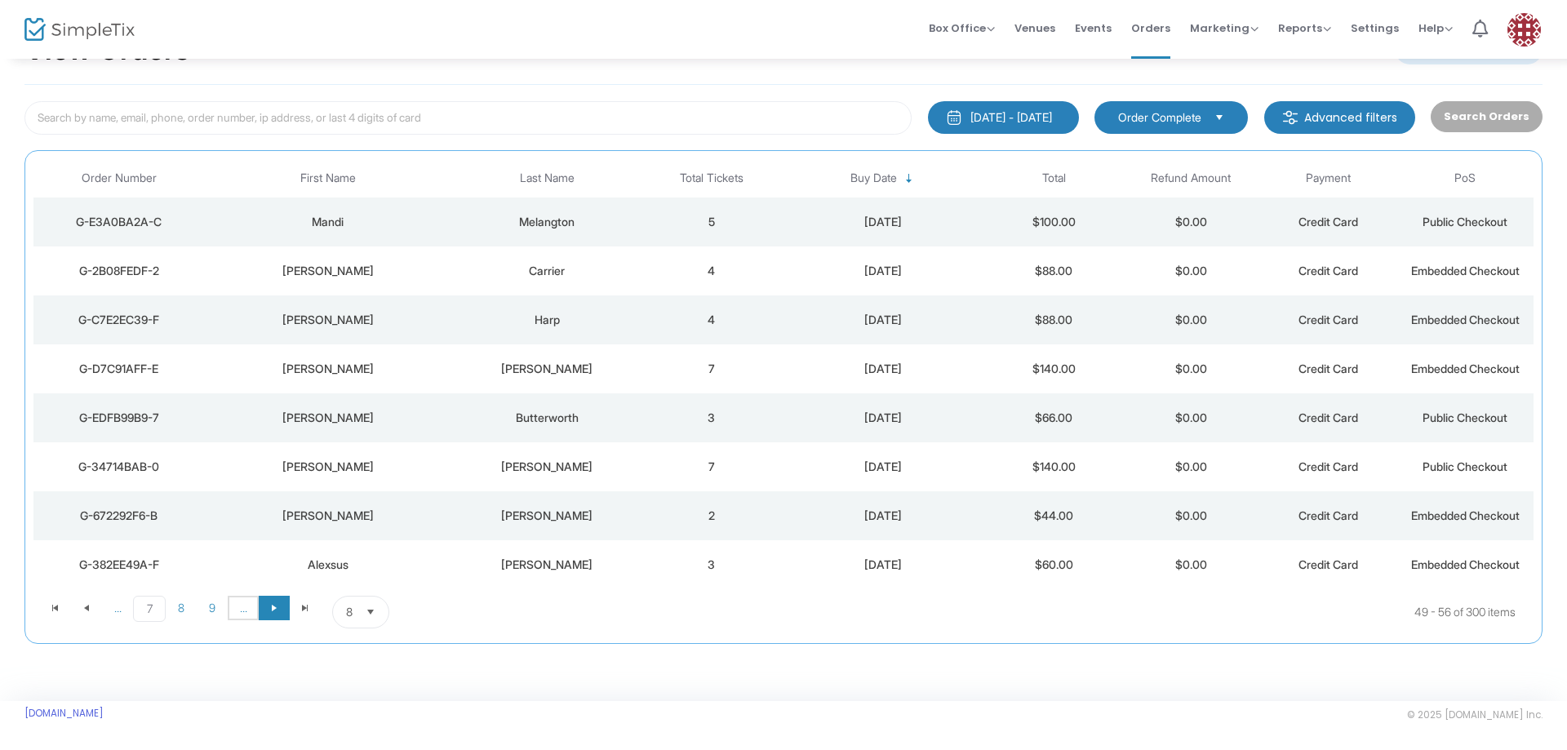
click at [240, 609] on span "..." at bounding box center [243, 608] width 31 height 24
click at [362, 613] on span "Select" at bounding box center [371, 612] width 27 height 27
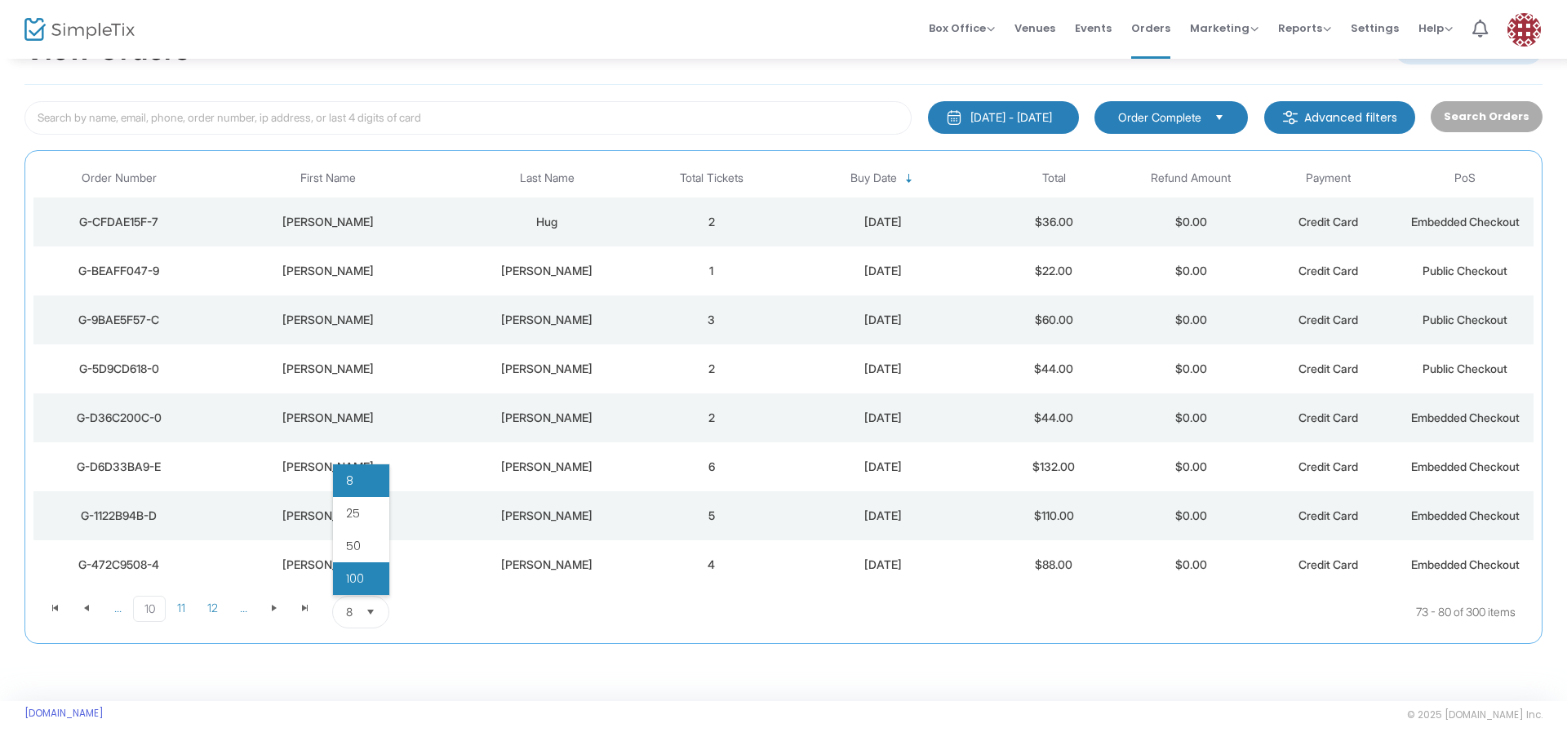
click at [360, 583] on span "100" at bounding box center [355, 579] width 18 height 16
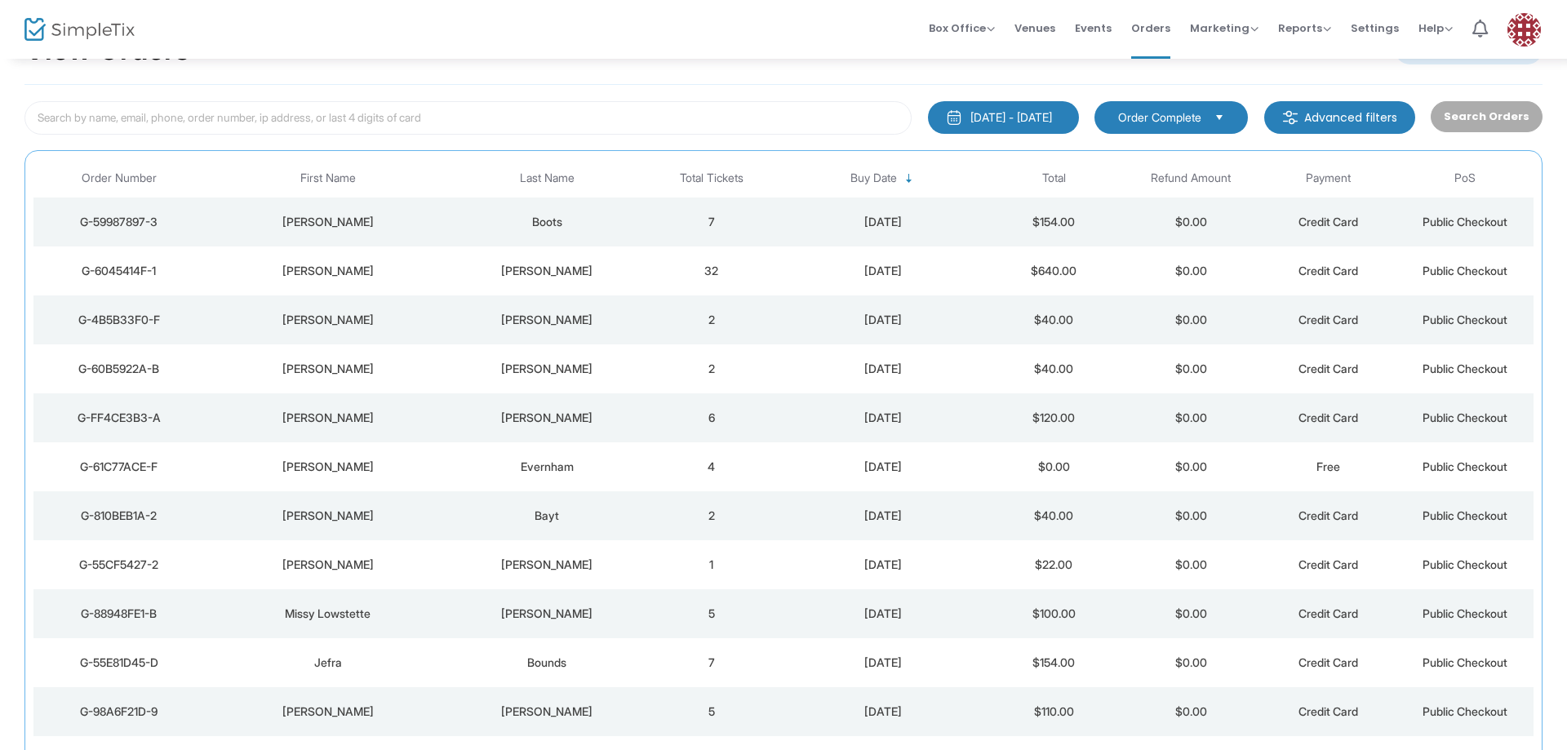
click at [718, 177] on th "Total Tickets" at bounding box center [711, 178] width 137 height 38
click at [711, 177] on th "Total Tickets" at bounding box center [711, 178] width 137 height 38
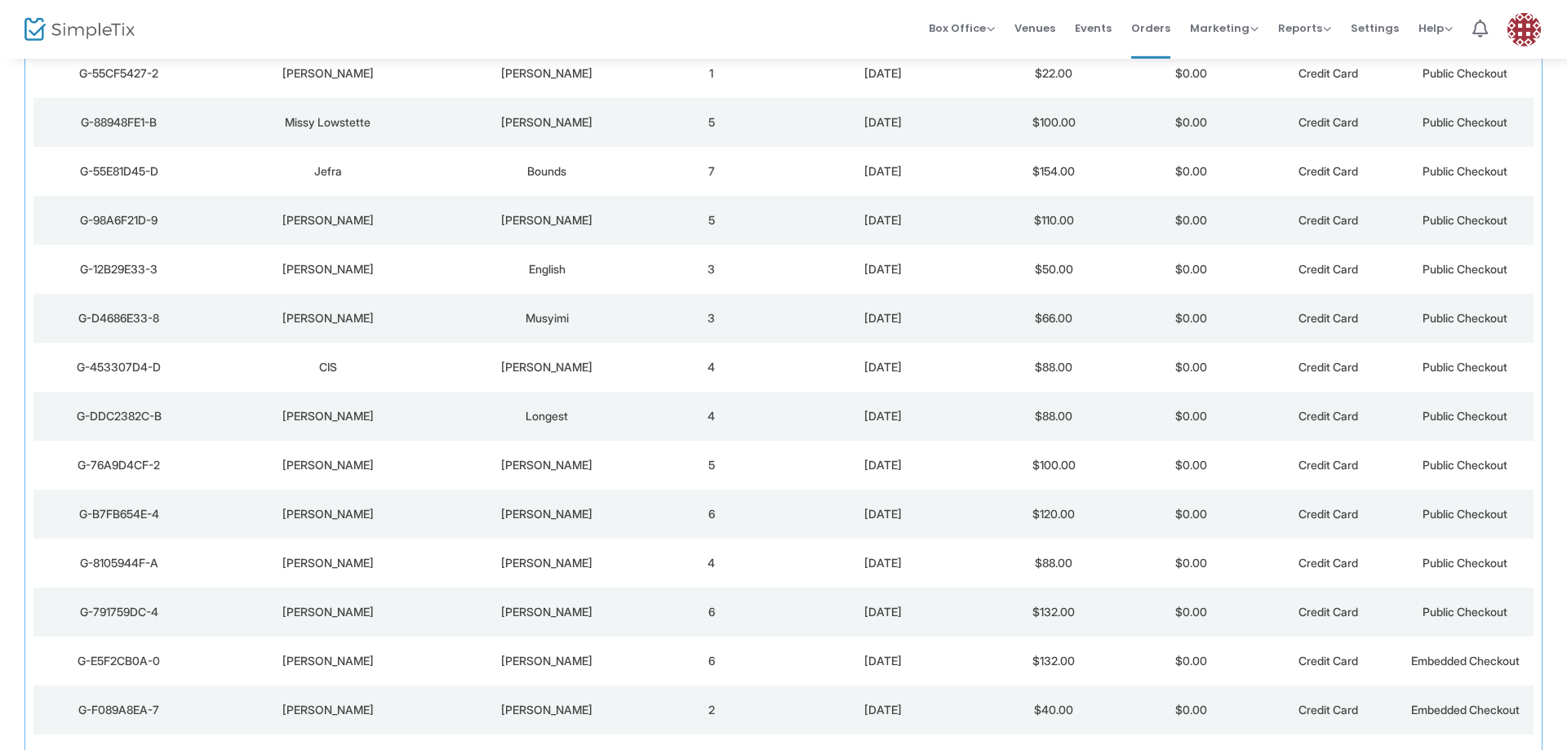
scroll to position [583, 0]
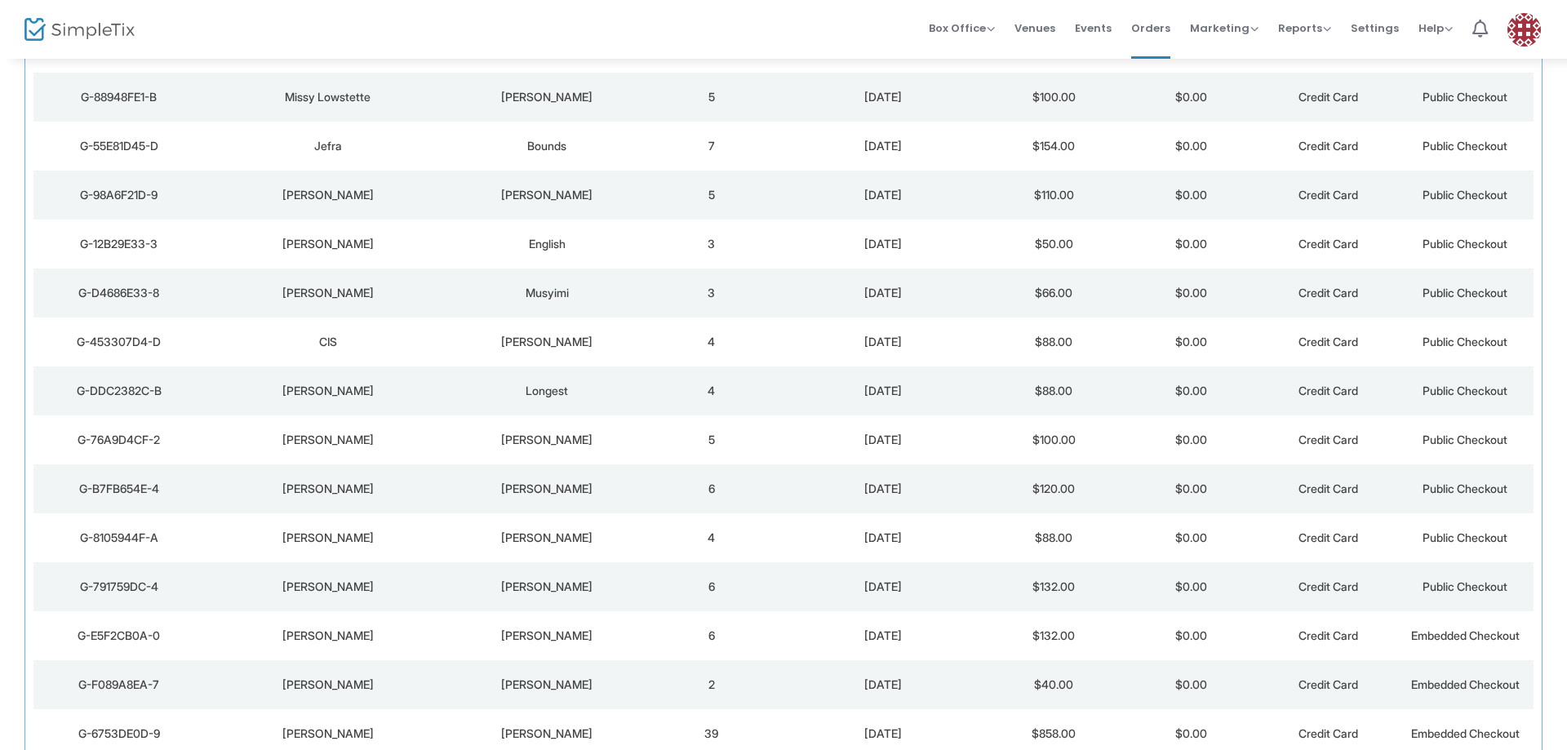
click at [588, 633] on div "[PERSON_NAME]" at bounding box center [548, 636] width 184 height 16
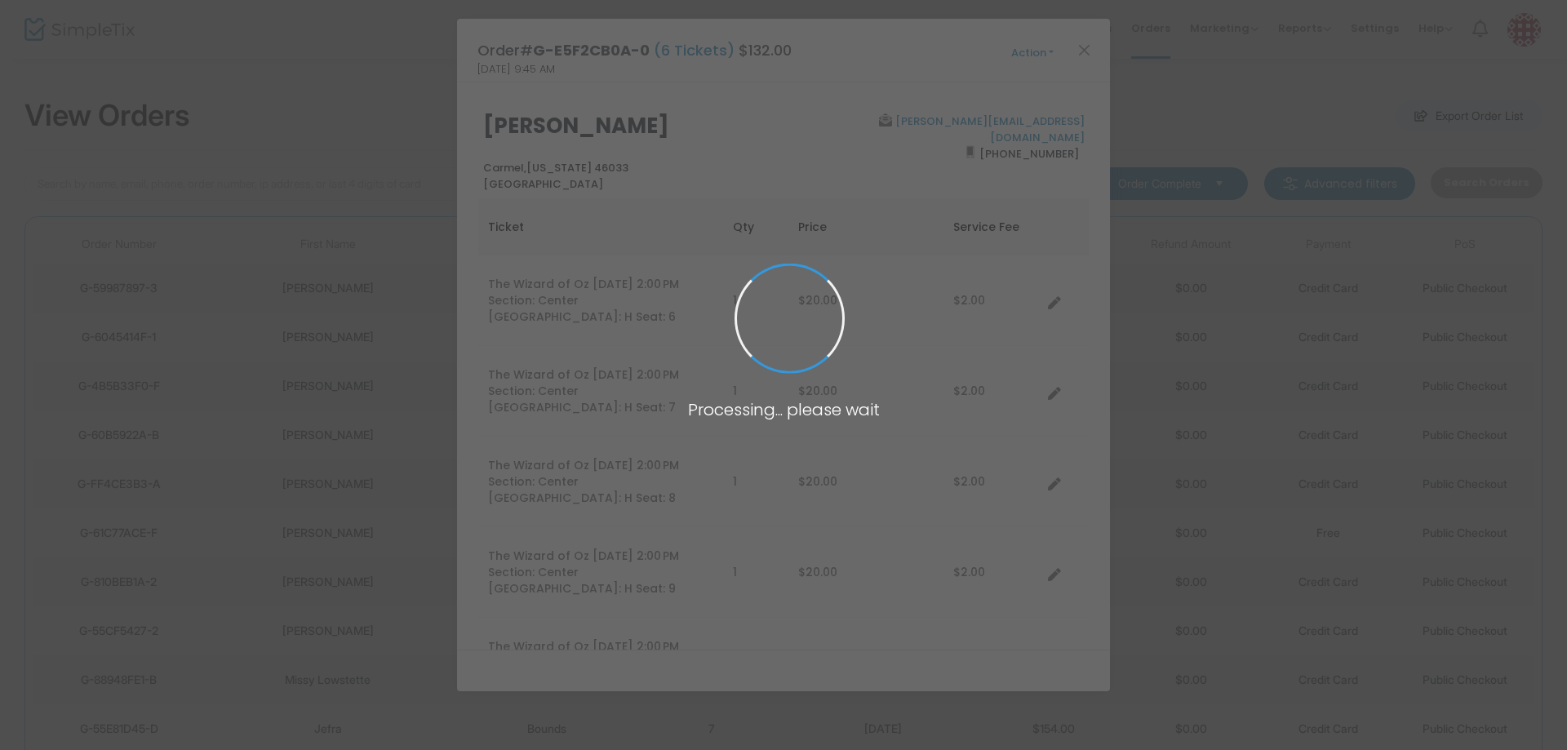
scroll to position [0, 0]
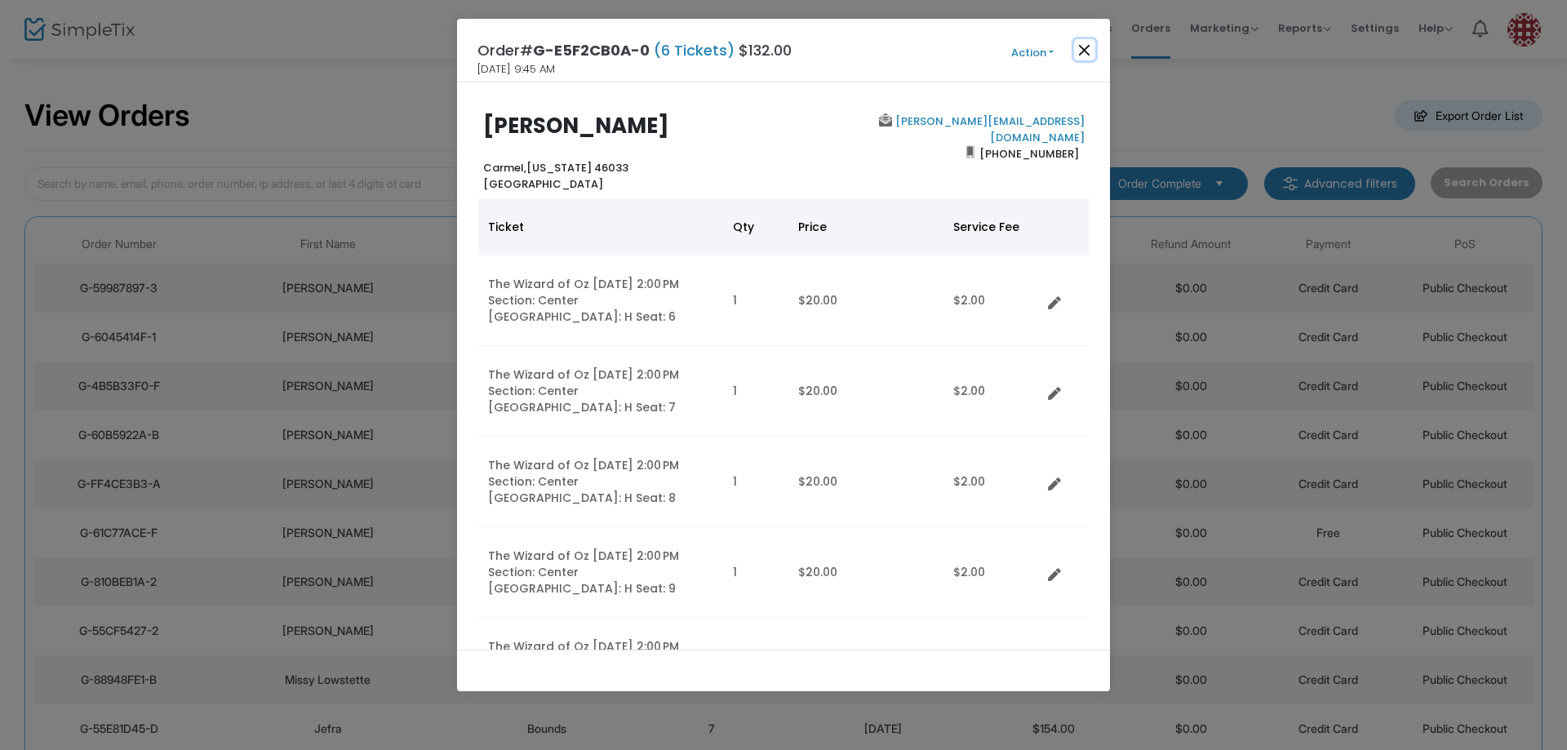
click at [1087, 51] on button "Close" at bounding box center [1084, 49] width 21 height 21
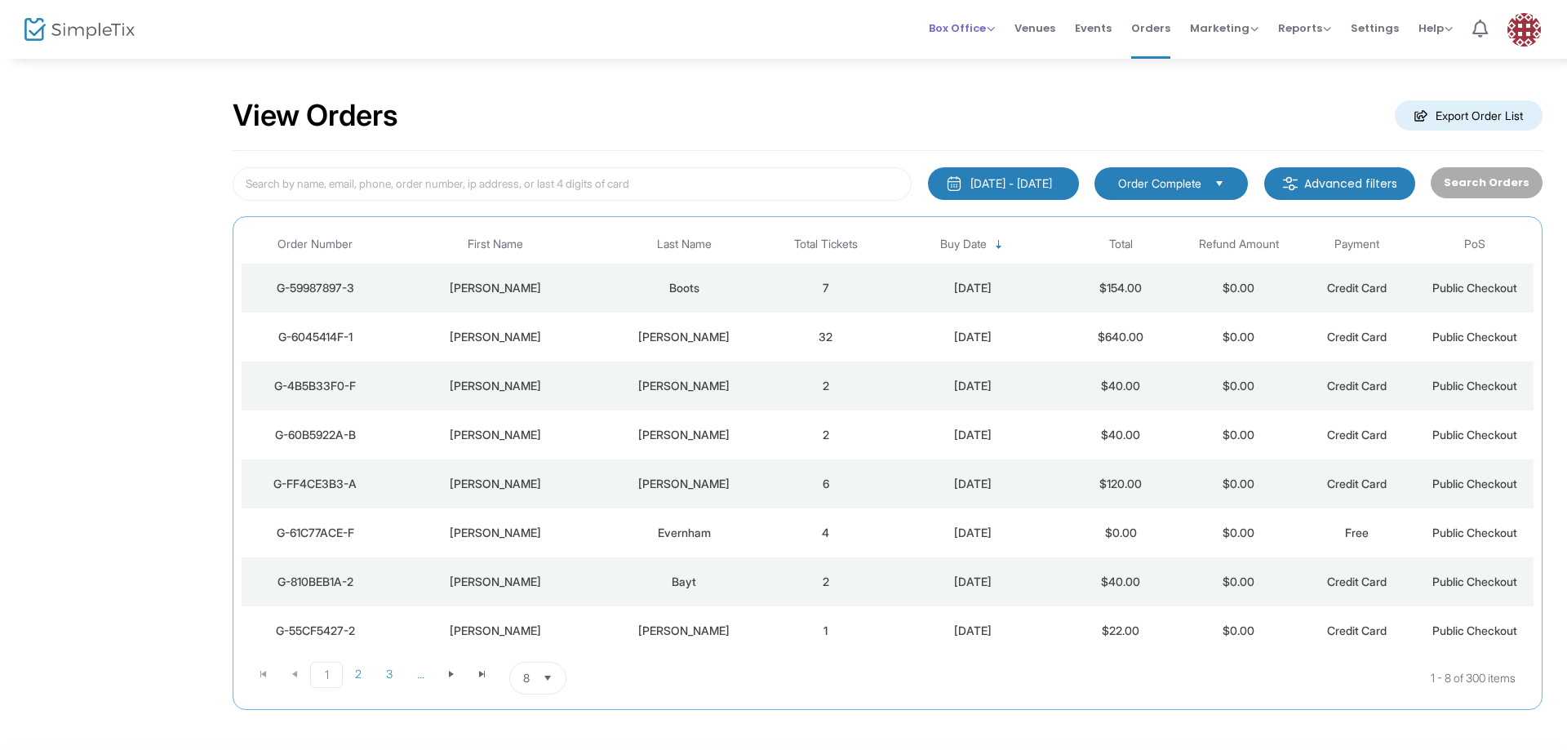
click at [962, 28] on span "Box Office" at bounding box center [962, 28] width 66 height 16
click at [1104, 24] on span "Events" at bounding box center [1093, 28] width 37 height 42
